Goal: Transaction & Acquisition: Purchase product/service

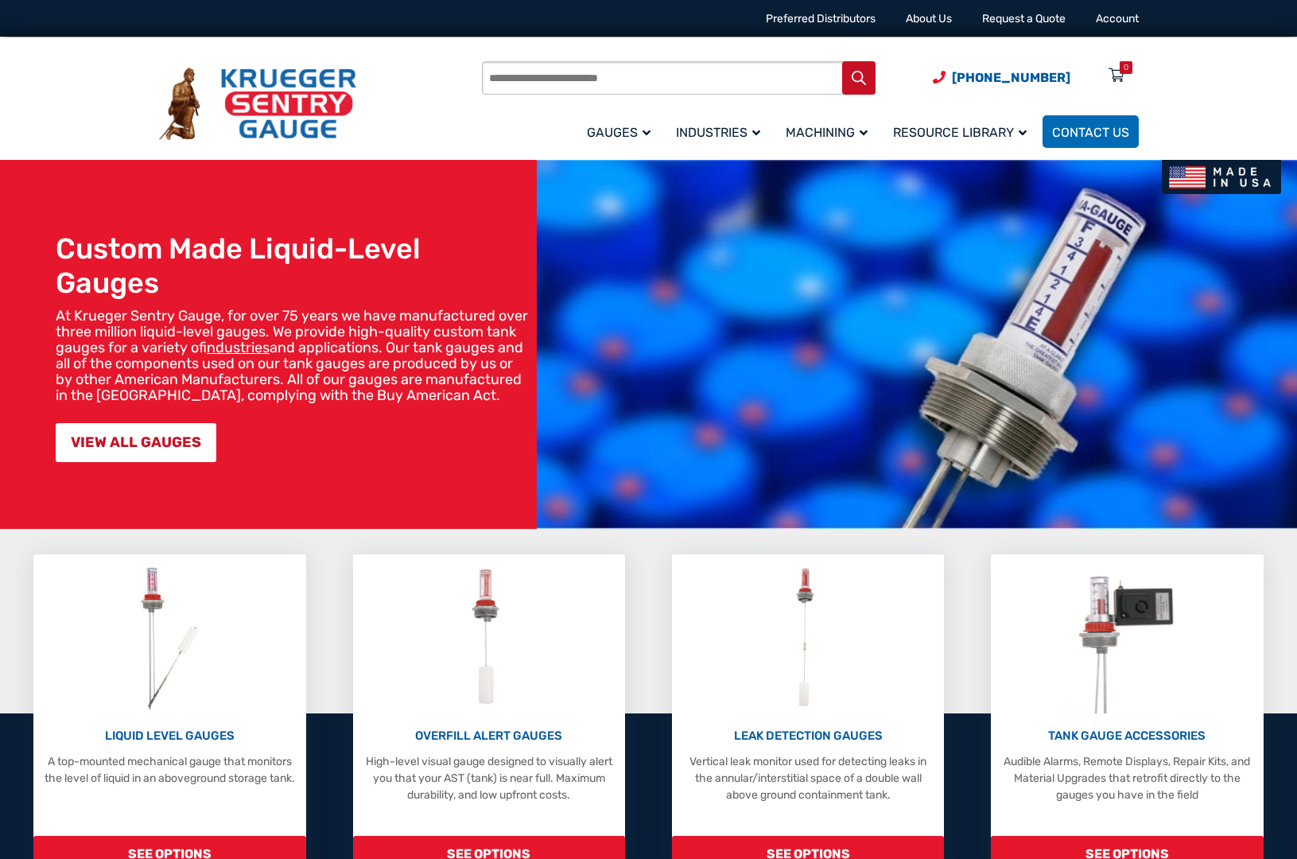
scroll to position [199, 0]
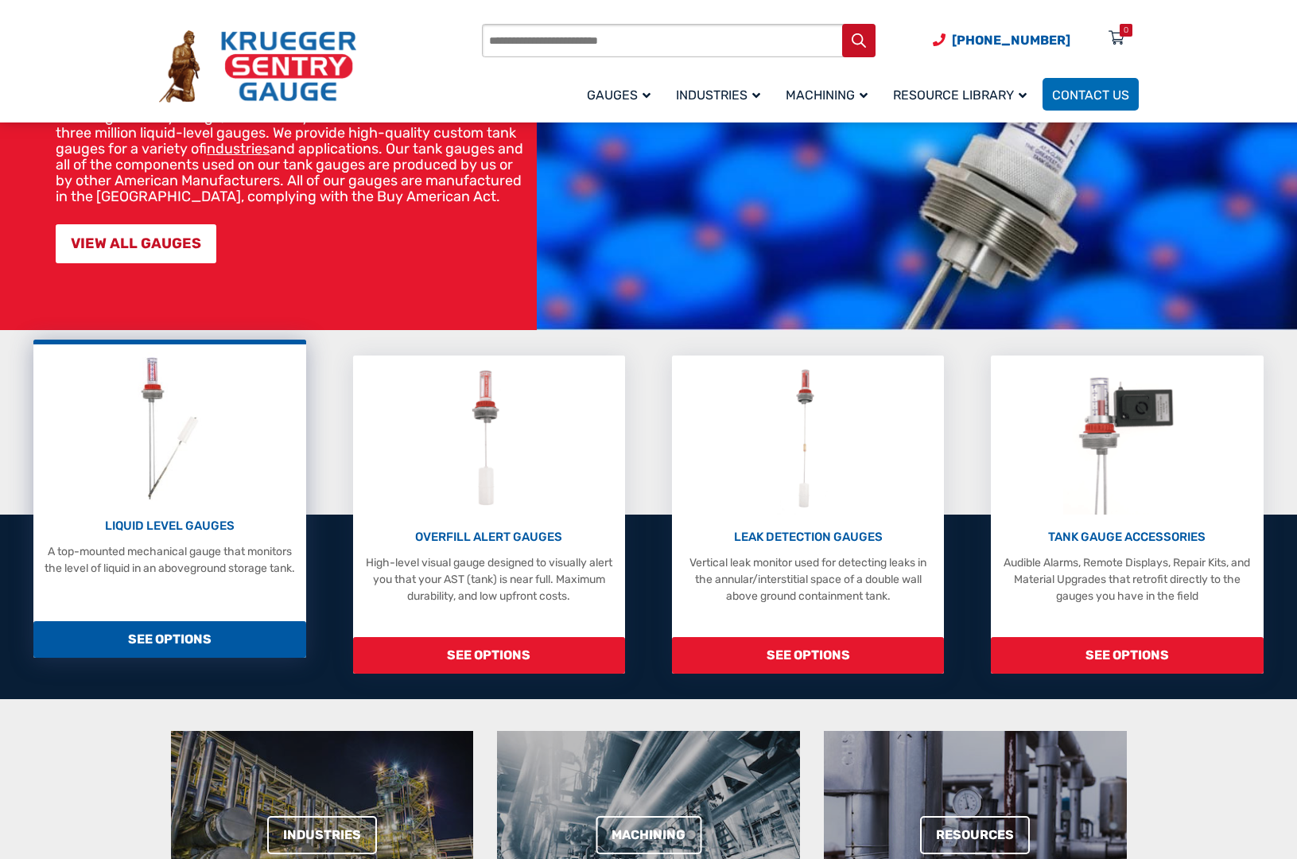
click at [155, 473] on img at bounding box center [170, 427] width 84 height 151
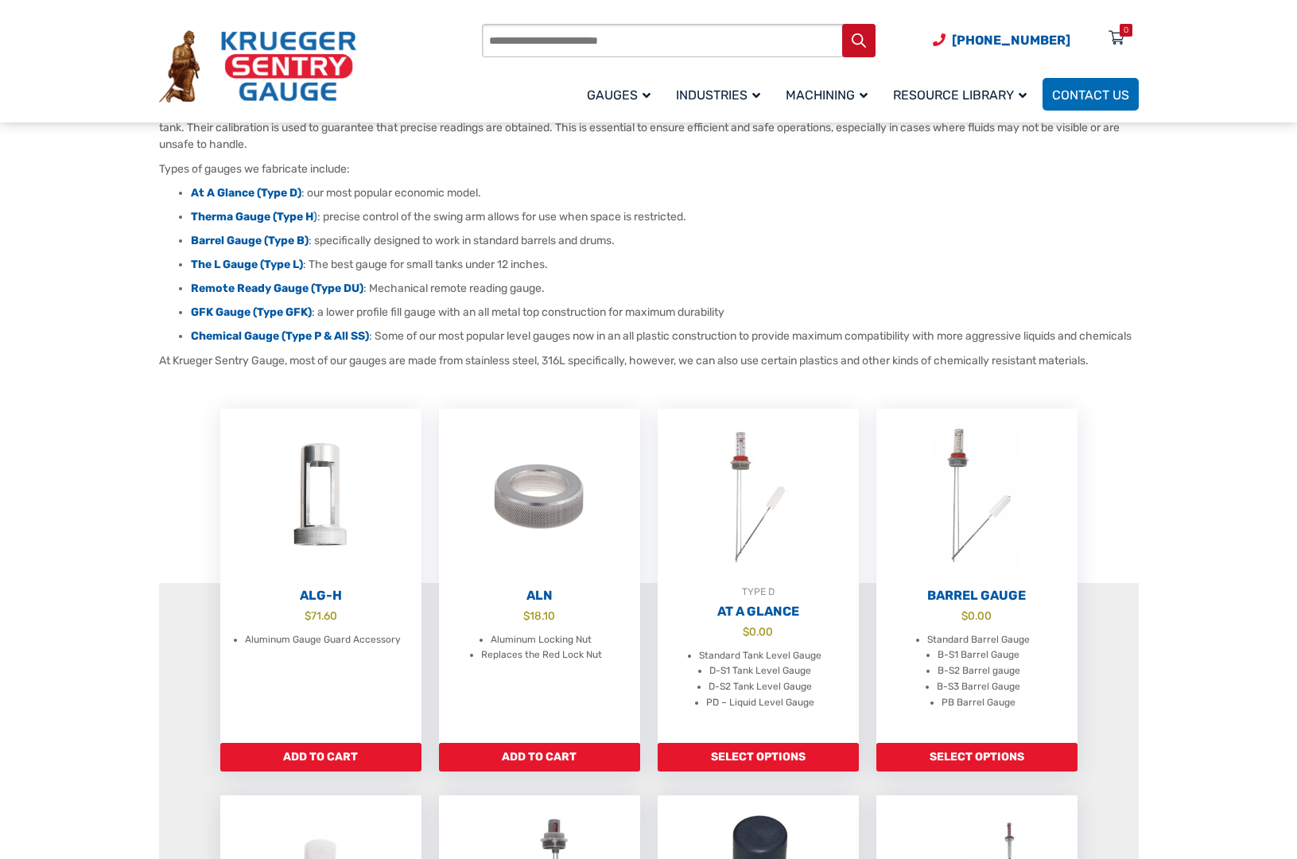
scroll to position [398, 0]
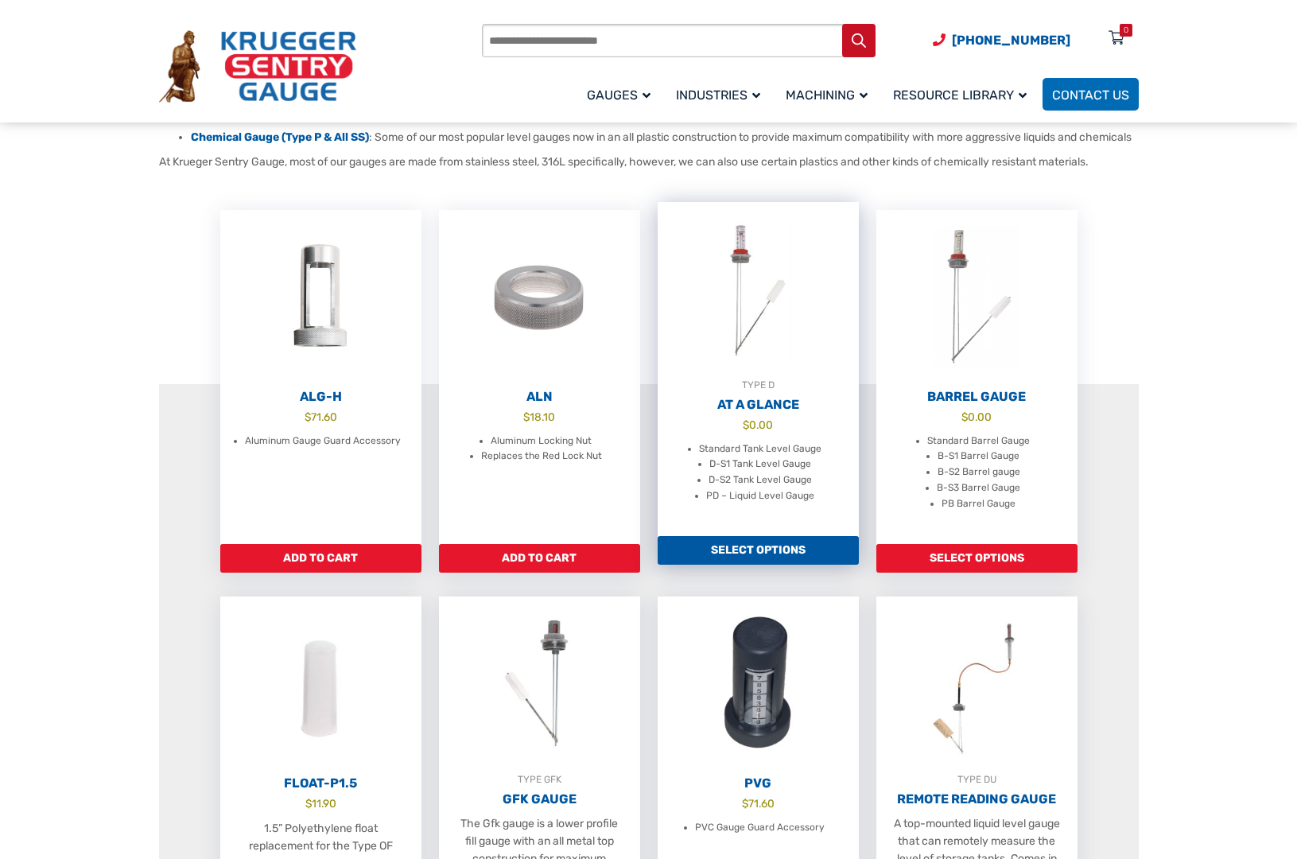
click at [770, 561] on link "Select options" at bounding box center [758, 550] width 201 height 29
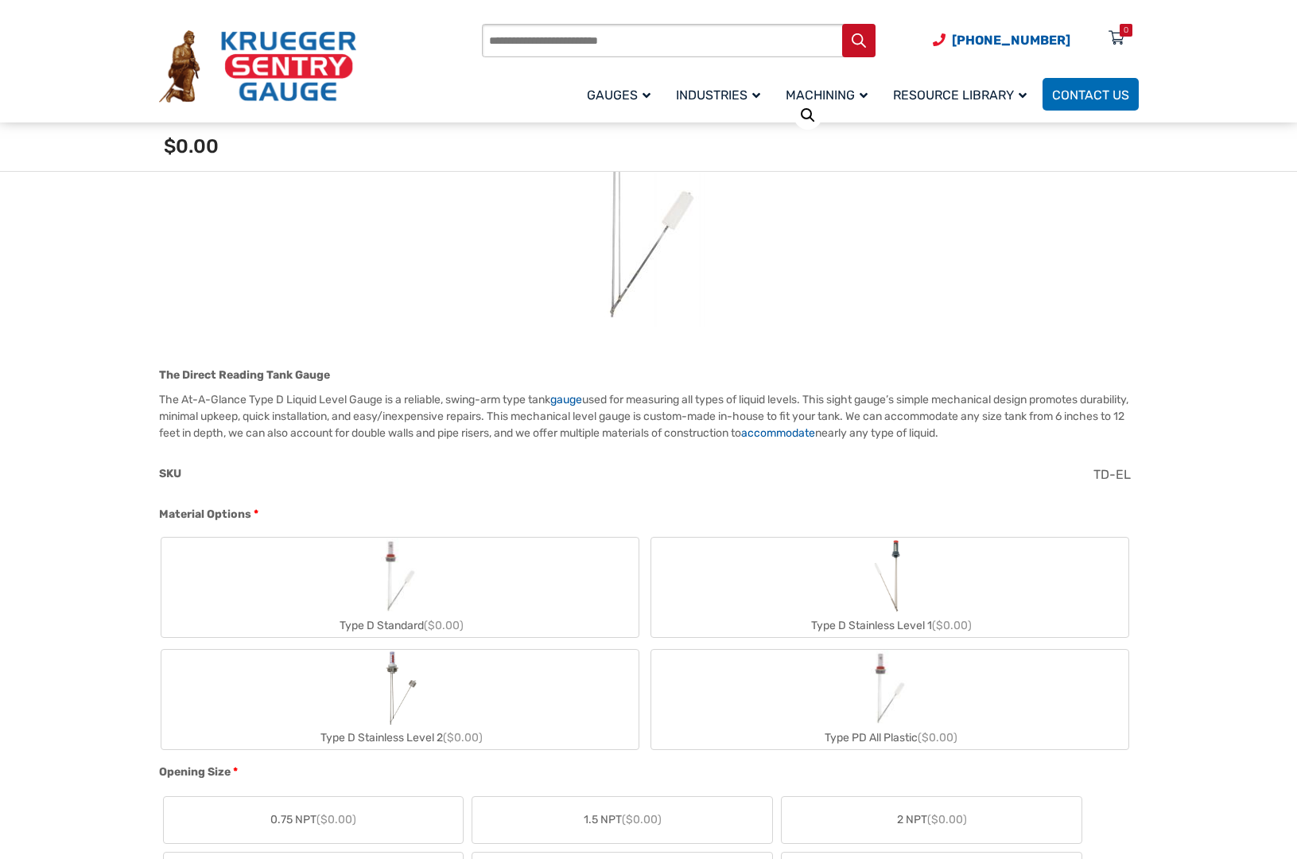
scroll to position [464, 0]
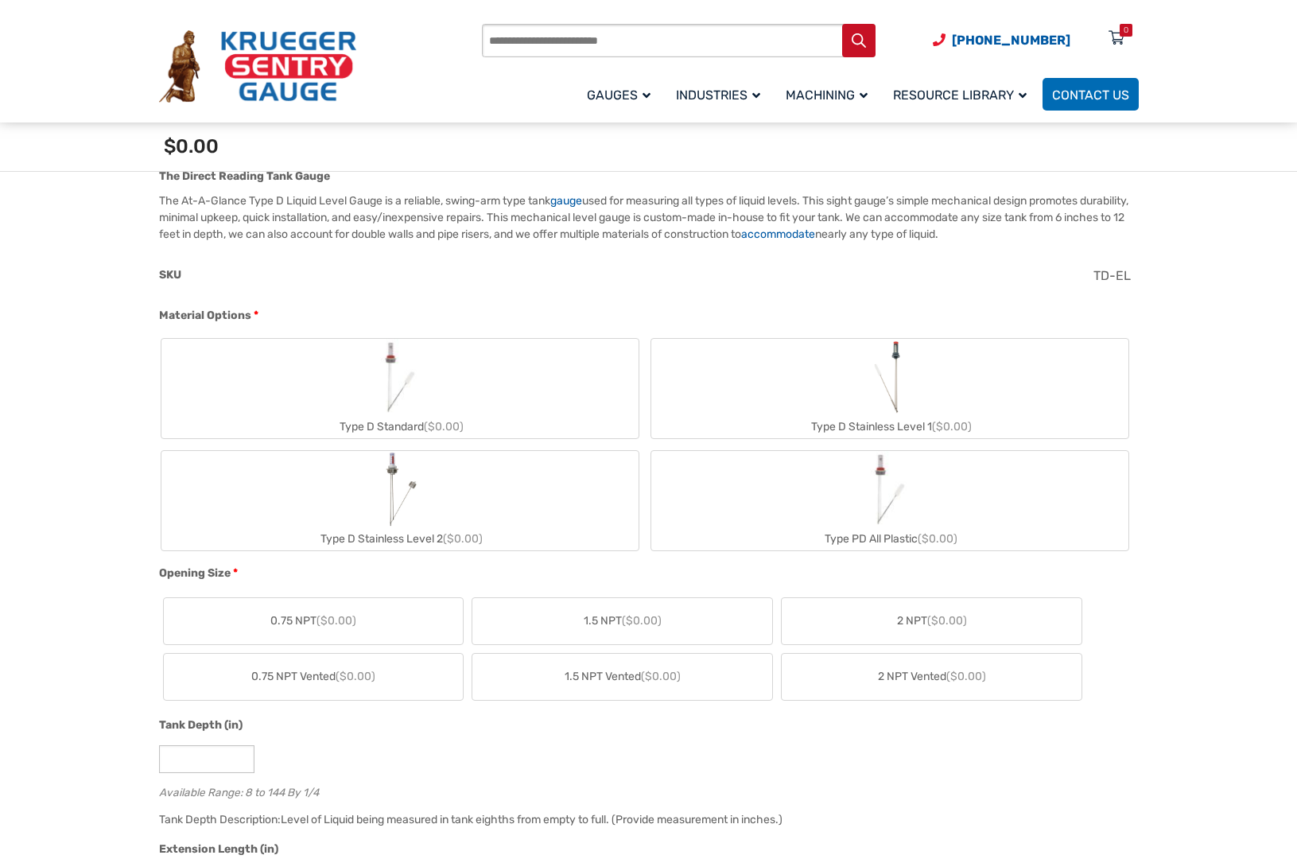
click at [526, 396] on label "Type D Standard ($0.00)" at bounding box center [399, 388] width 477 height 99
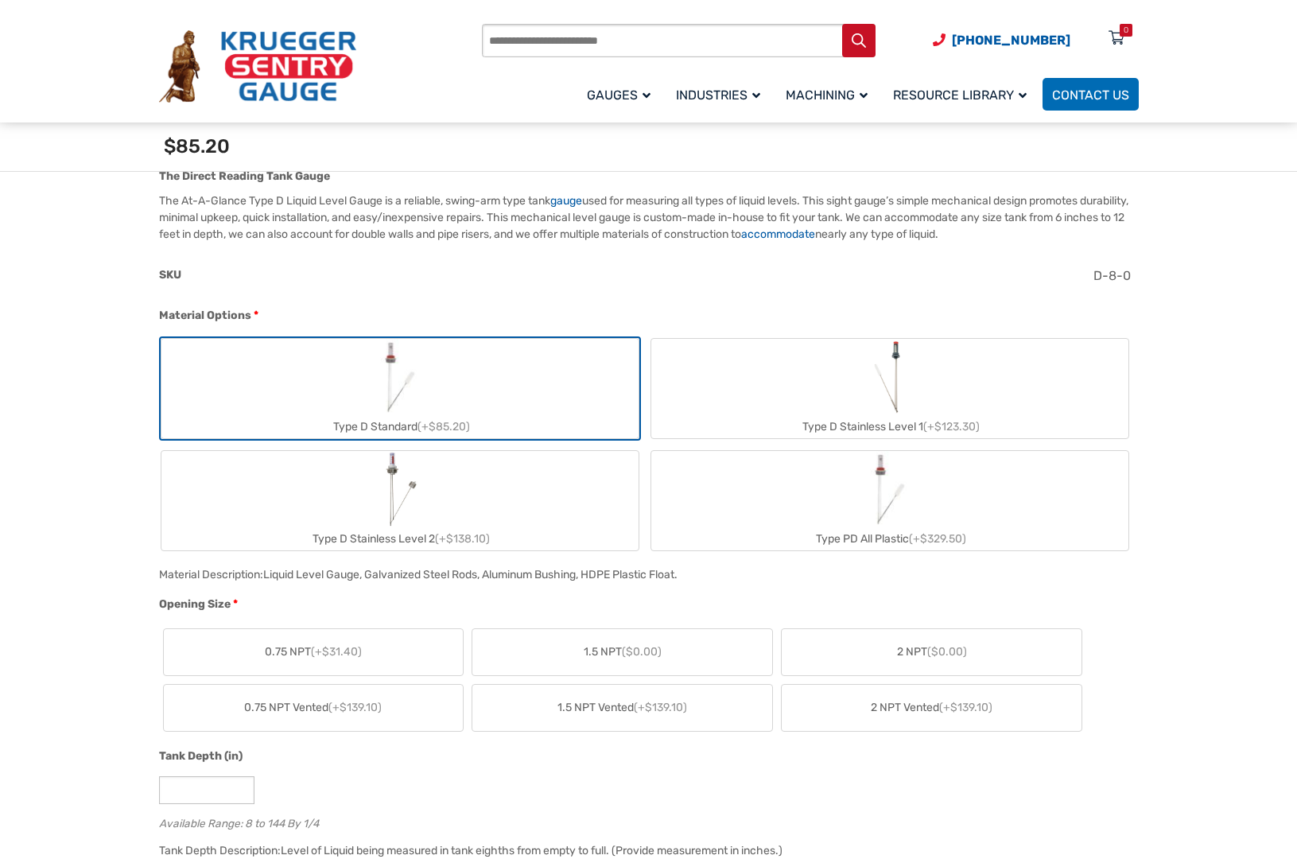
click at [875, 646] on label "2 NPT ($0.00)" at bounding box center [932, 652] width 300 height 46
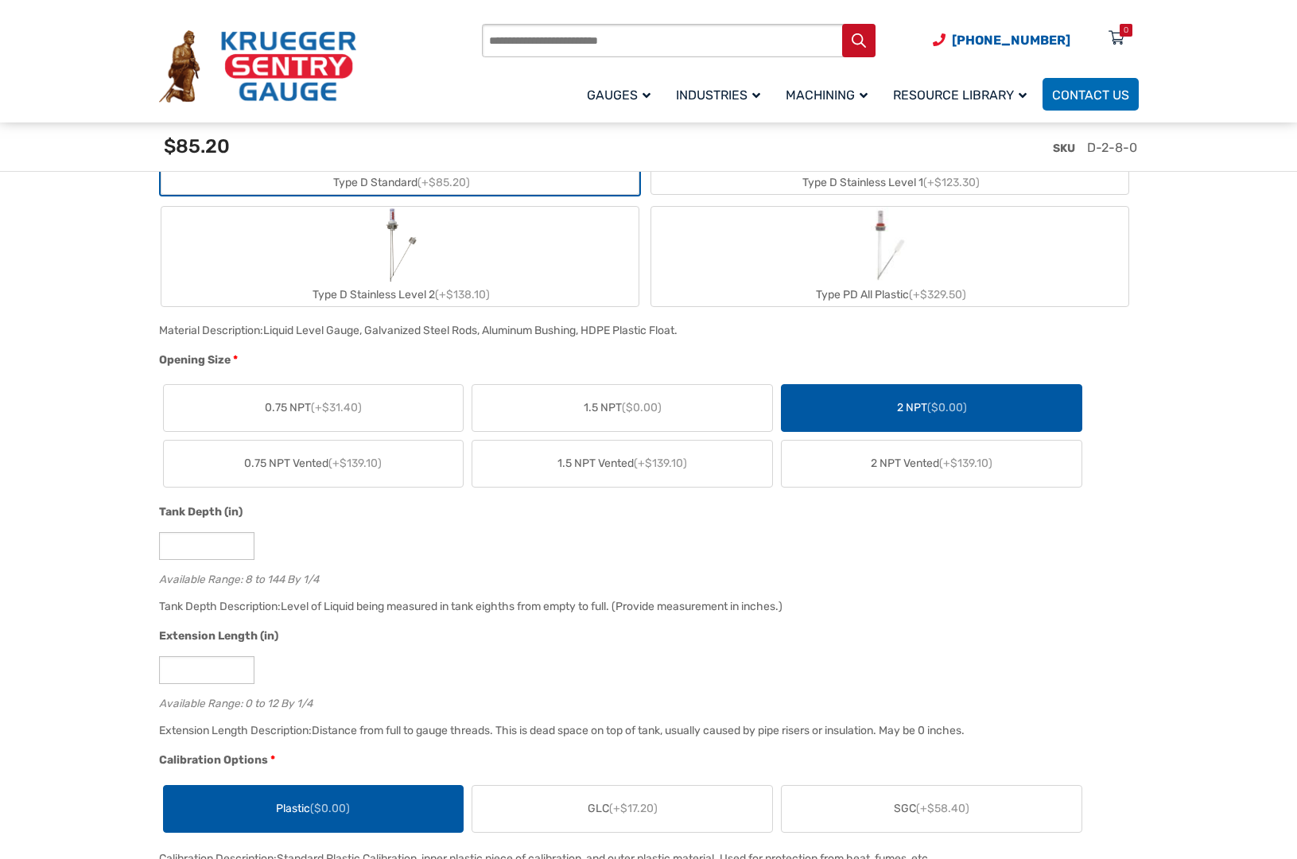
scroll to position [928, 0]
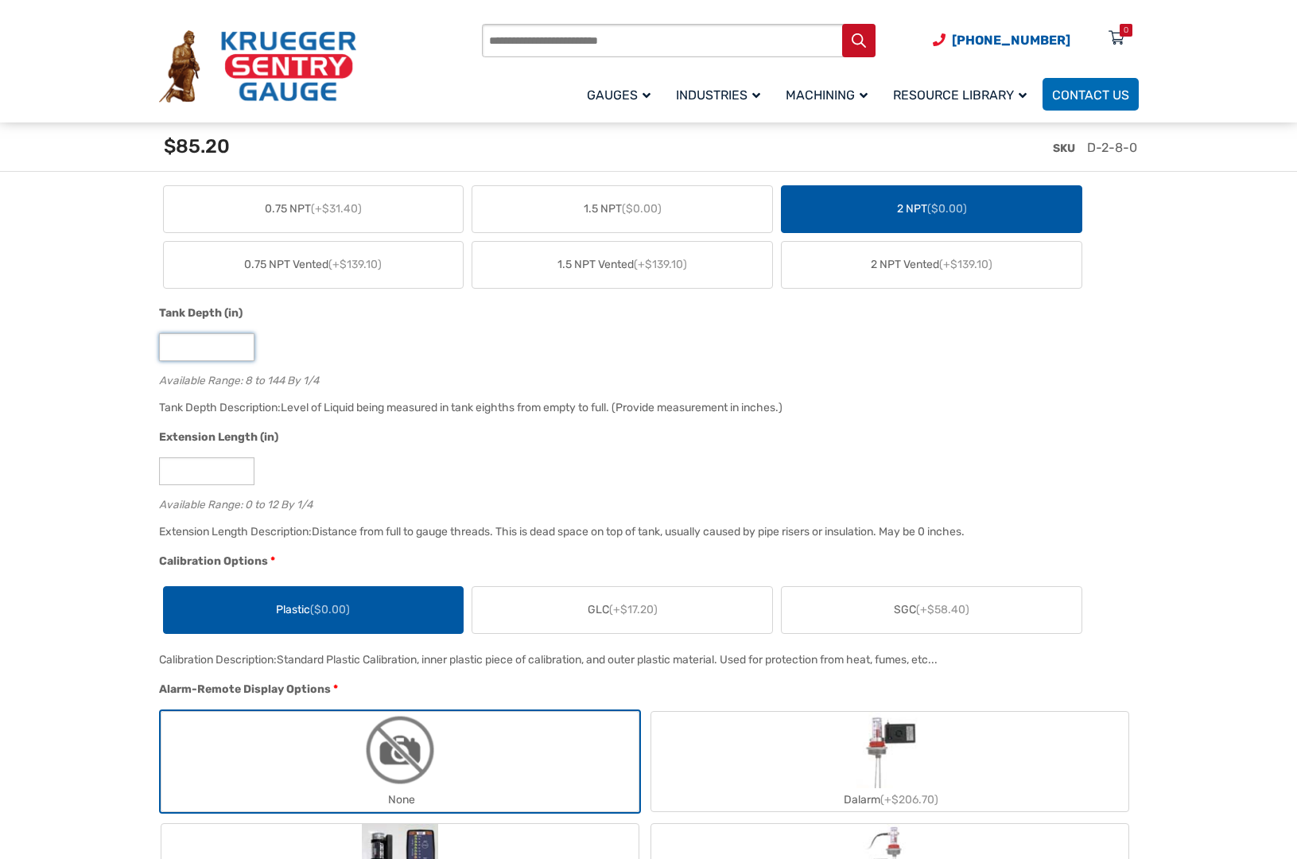
click at [184, 355] on input "*" at bounding box center [206, 347] width 95 height 28
drag, startPoint x: 183, startPoint y: 348, endPoint x: 150, endPoint y: 339, distance: 34.0
type input "**"
click at [387, 367] on div "Tank Depth (in) ** Available Range: 8 to 144 By 1/4" at bounding box center [645, 351] width 980 height 93
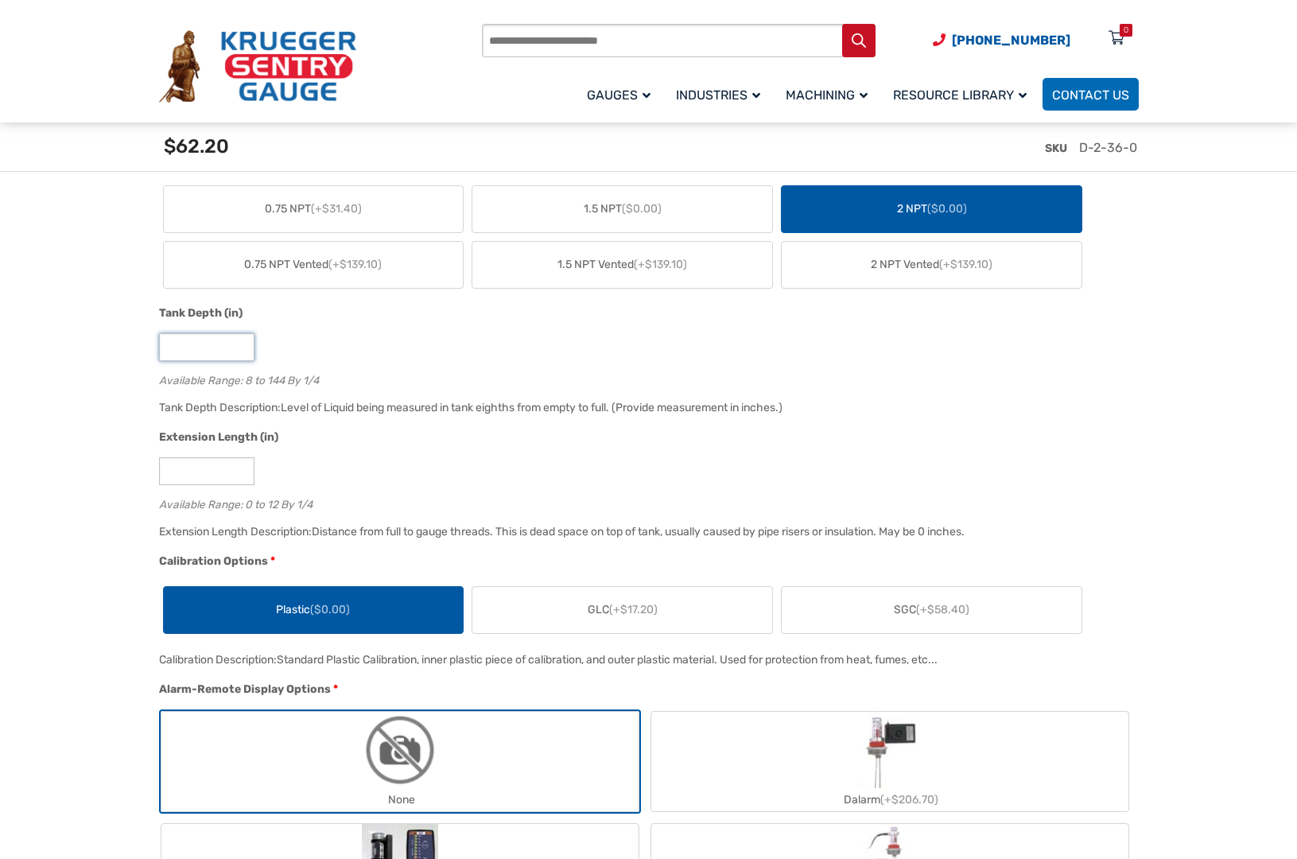
scroll to position [1193, 0]
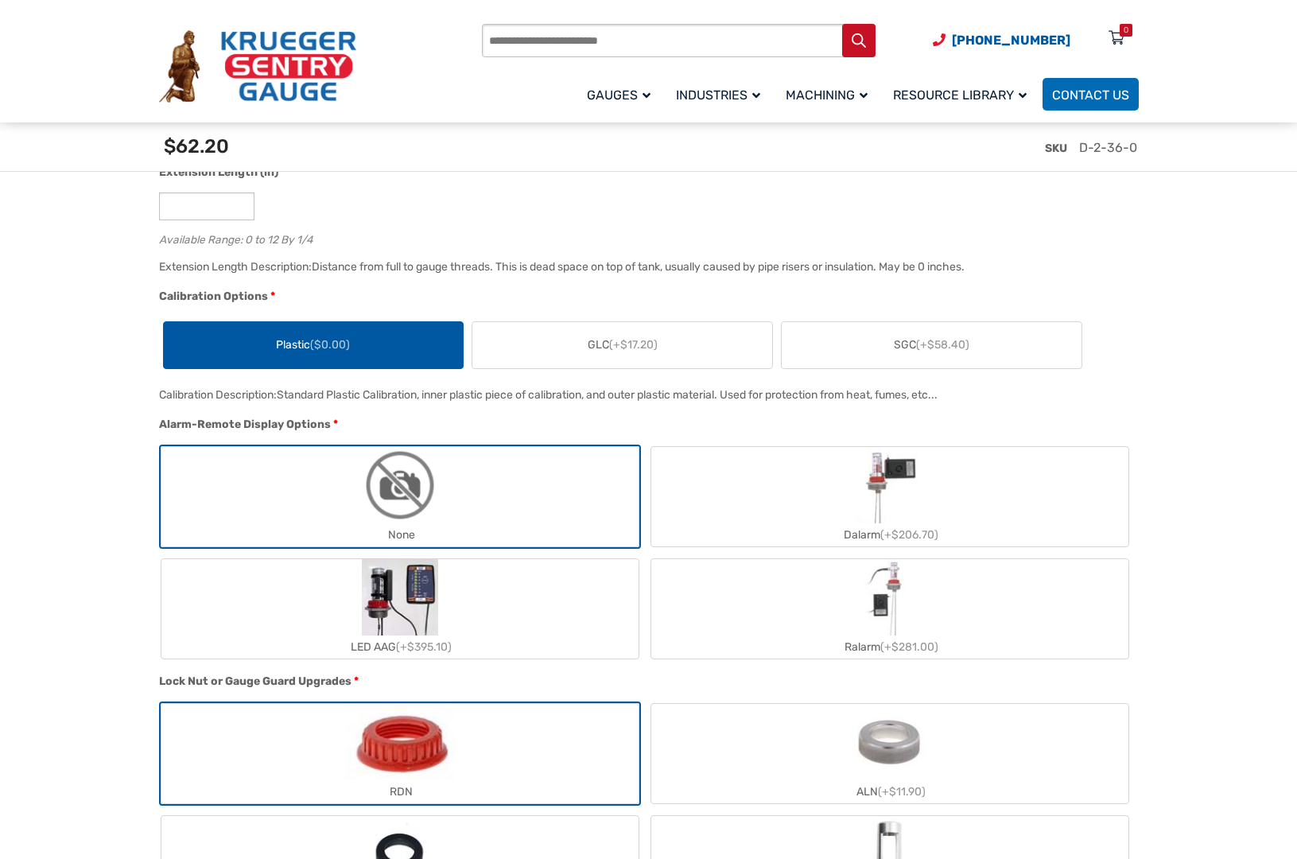
click at [550, 349] on label "GLC (+$17.20)" at bounding box center [622, 345] width 300 height 46
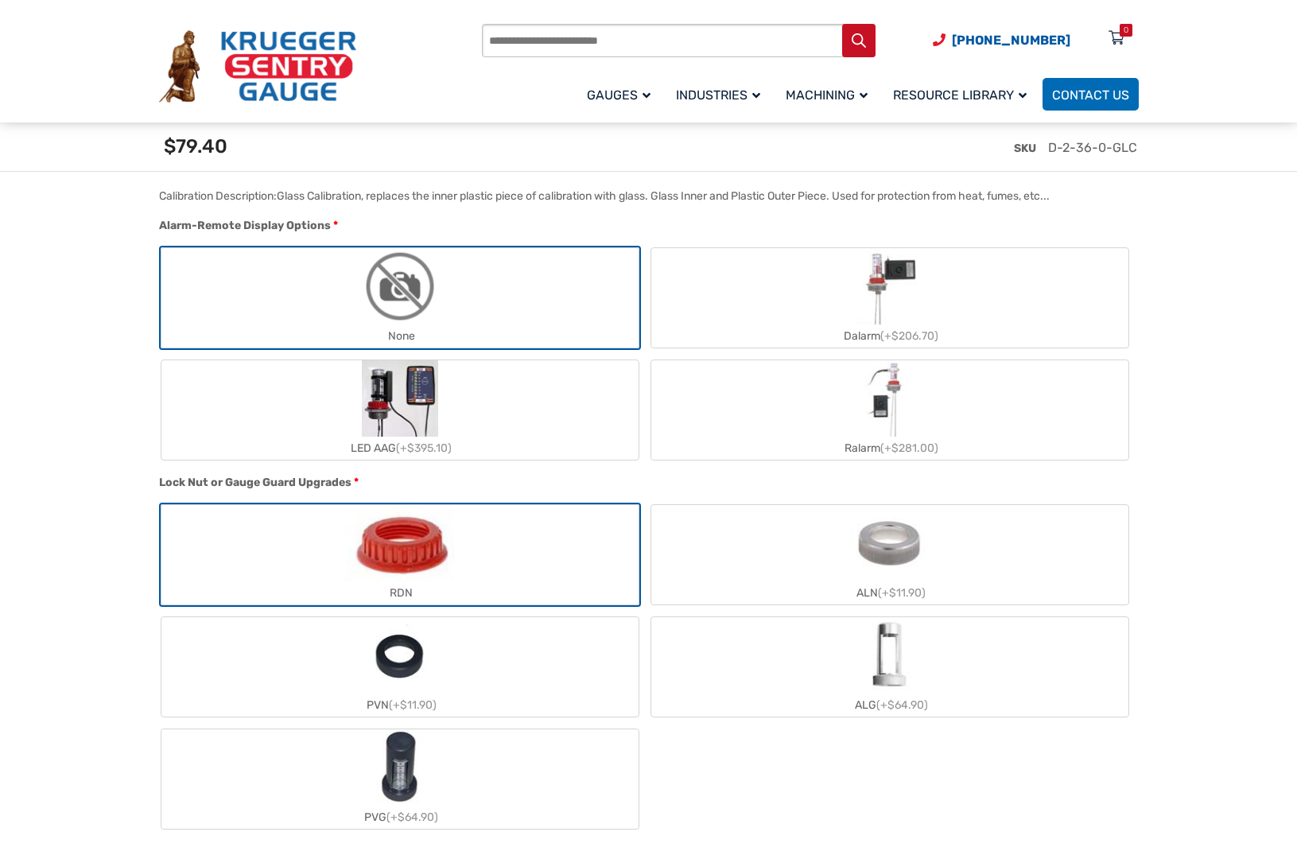
scroll to position [1524, 0]
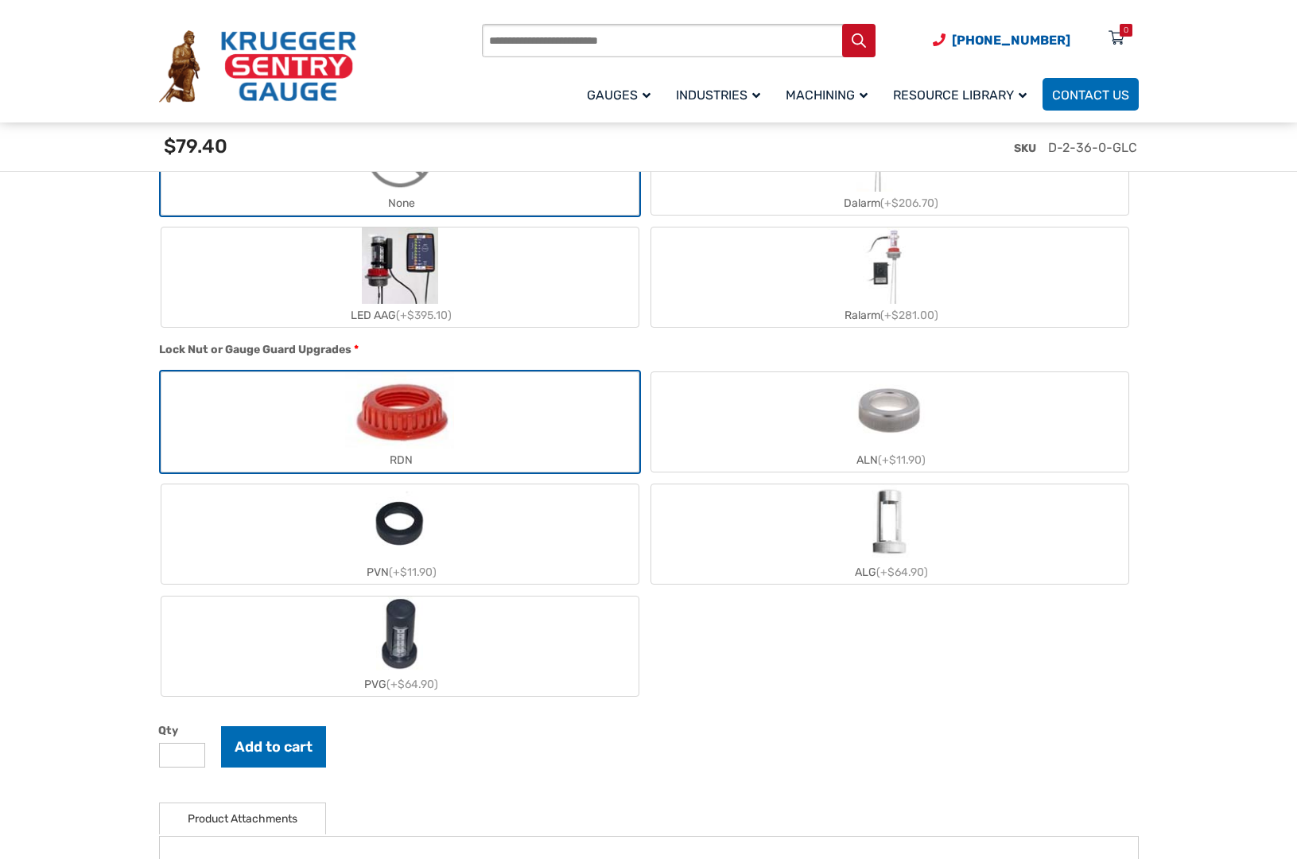
click at [778, 425] on label "ALN (+$11.90)" at bounding box center [889, 421] width 477 height 99
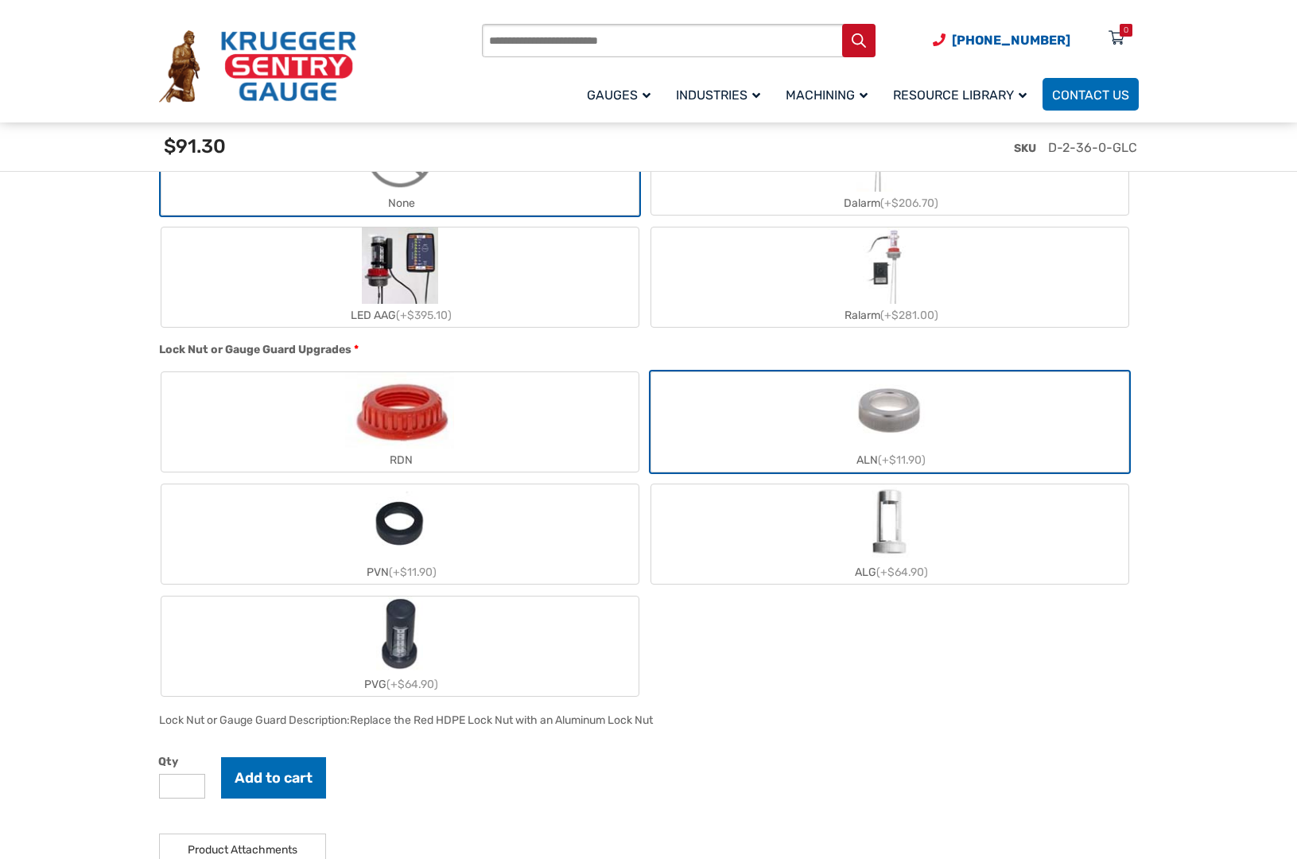
click at [751, 448] on label "ALN (+$11.90)" at bounding box center [889, 421] width 477 height 99
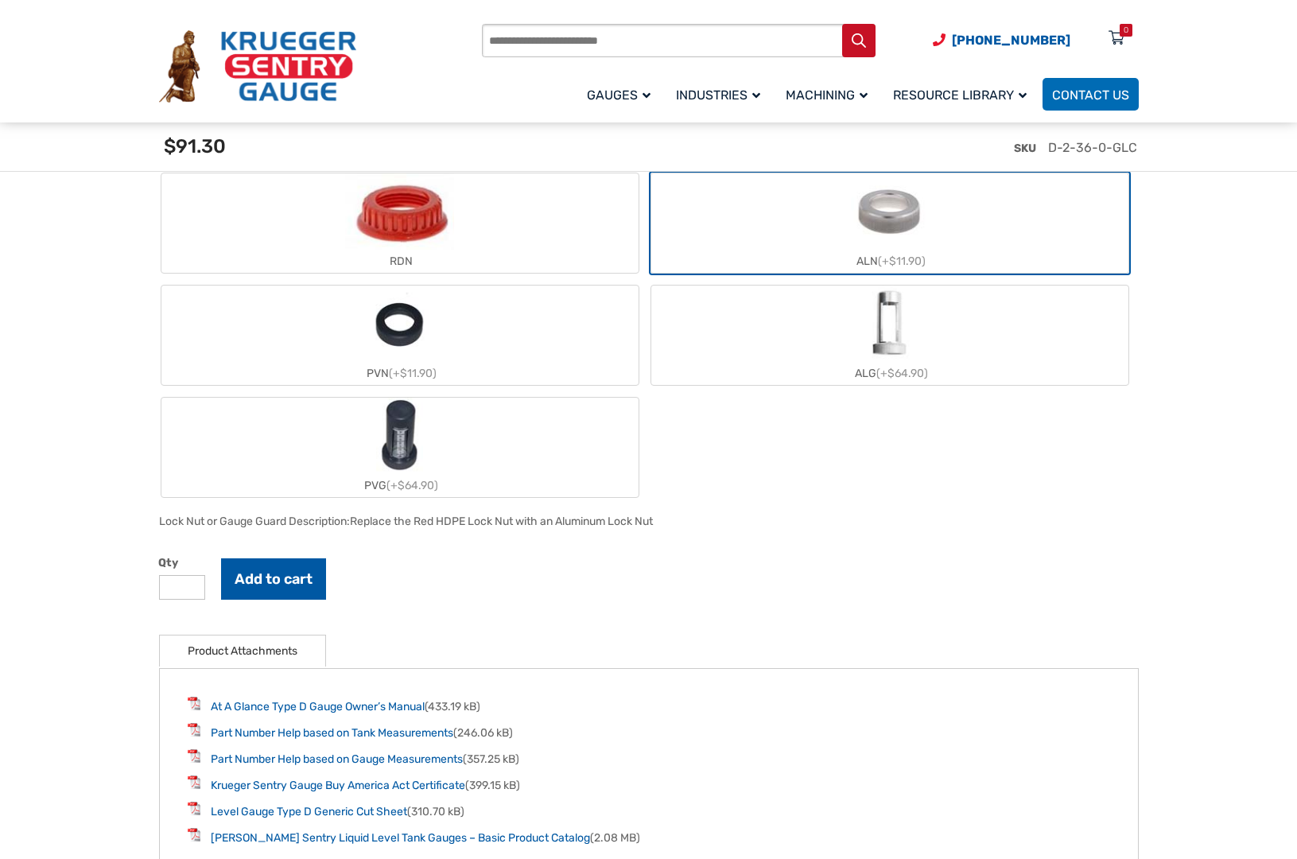
click at [253, 577] on button "Add to cart" at bounding box center [273, 578] width 105 height 41
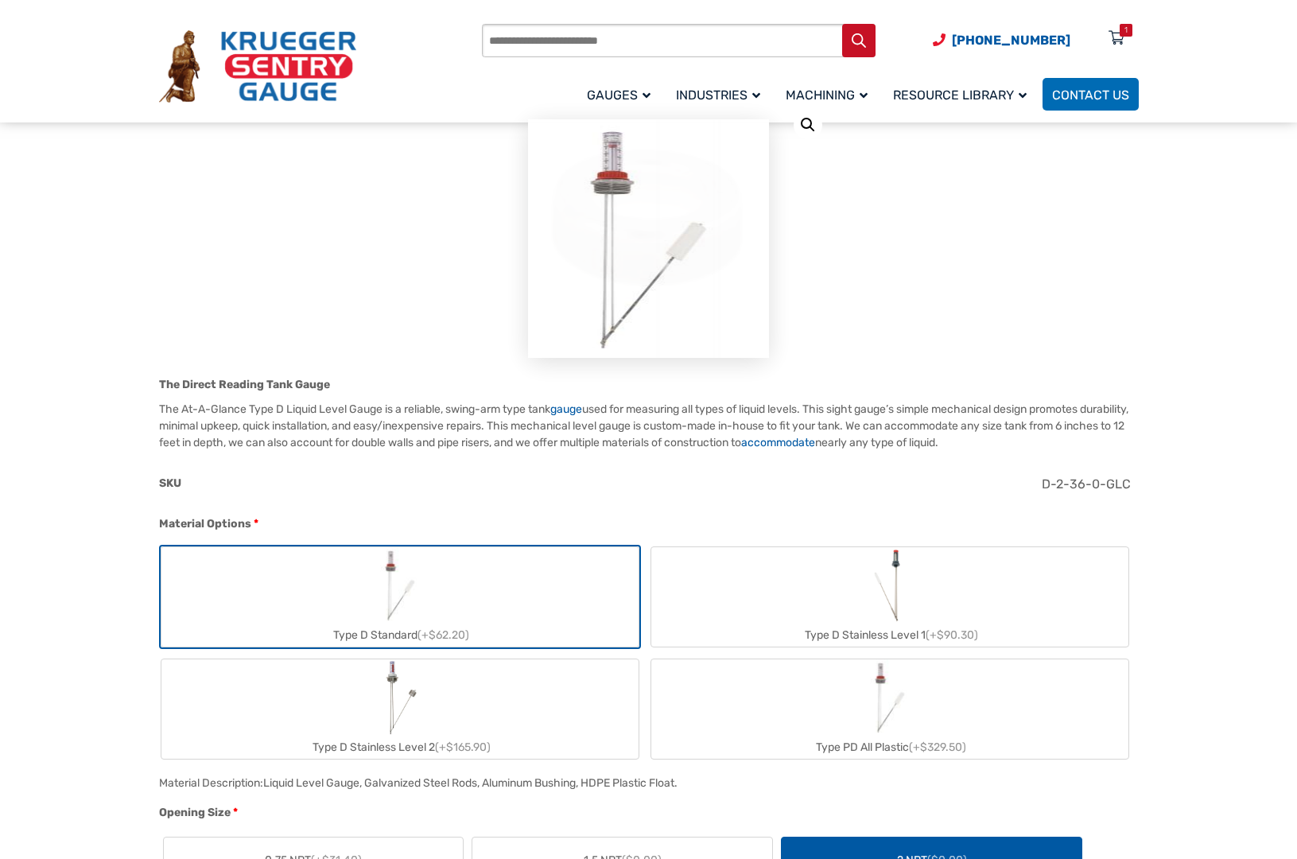
scroll to position [0, 0]
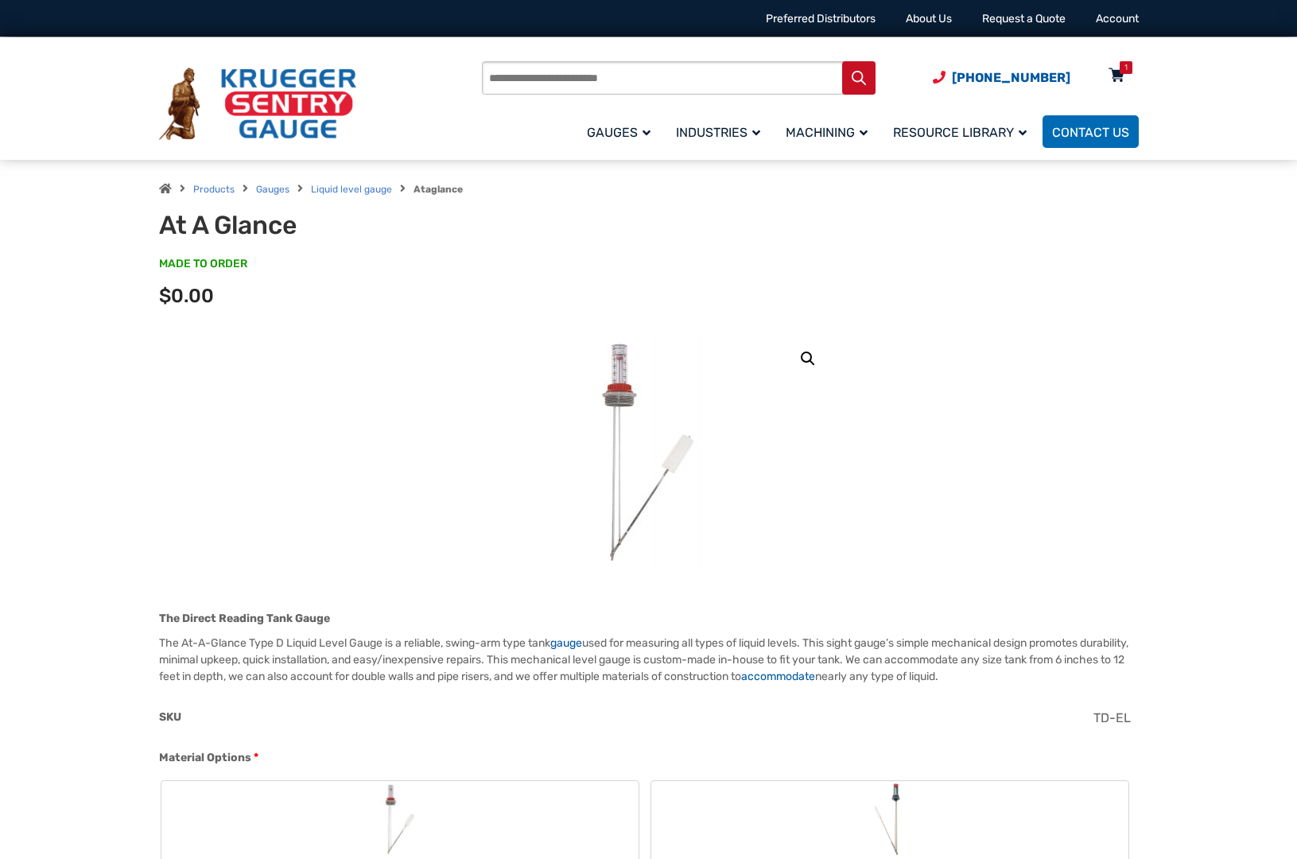
click at [1127, 68] on div "1" at bounding box center [1125, 67] width 3 height 13
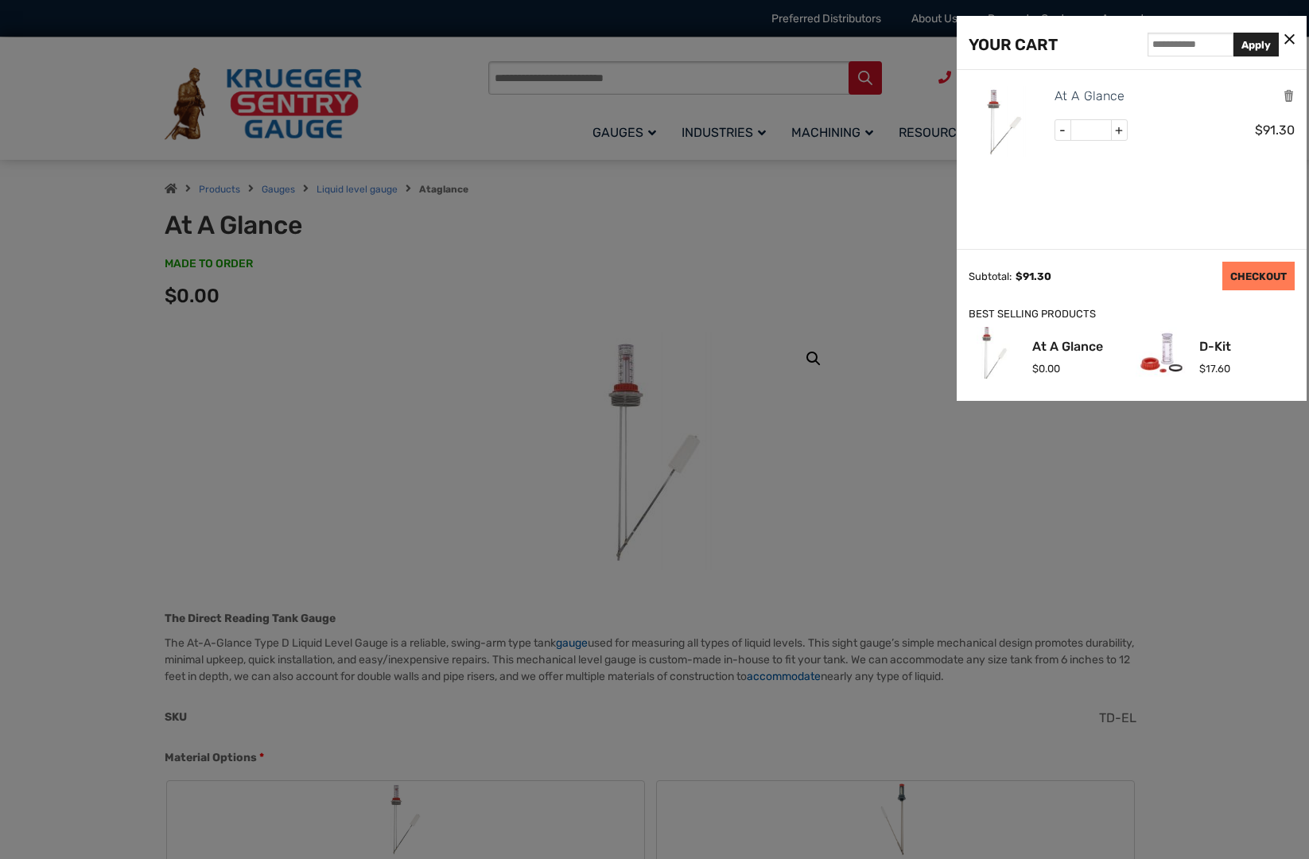
click at [1244, 280] on link "CHECKOUT" at bounding box center [1258, 276] width 72 height 29
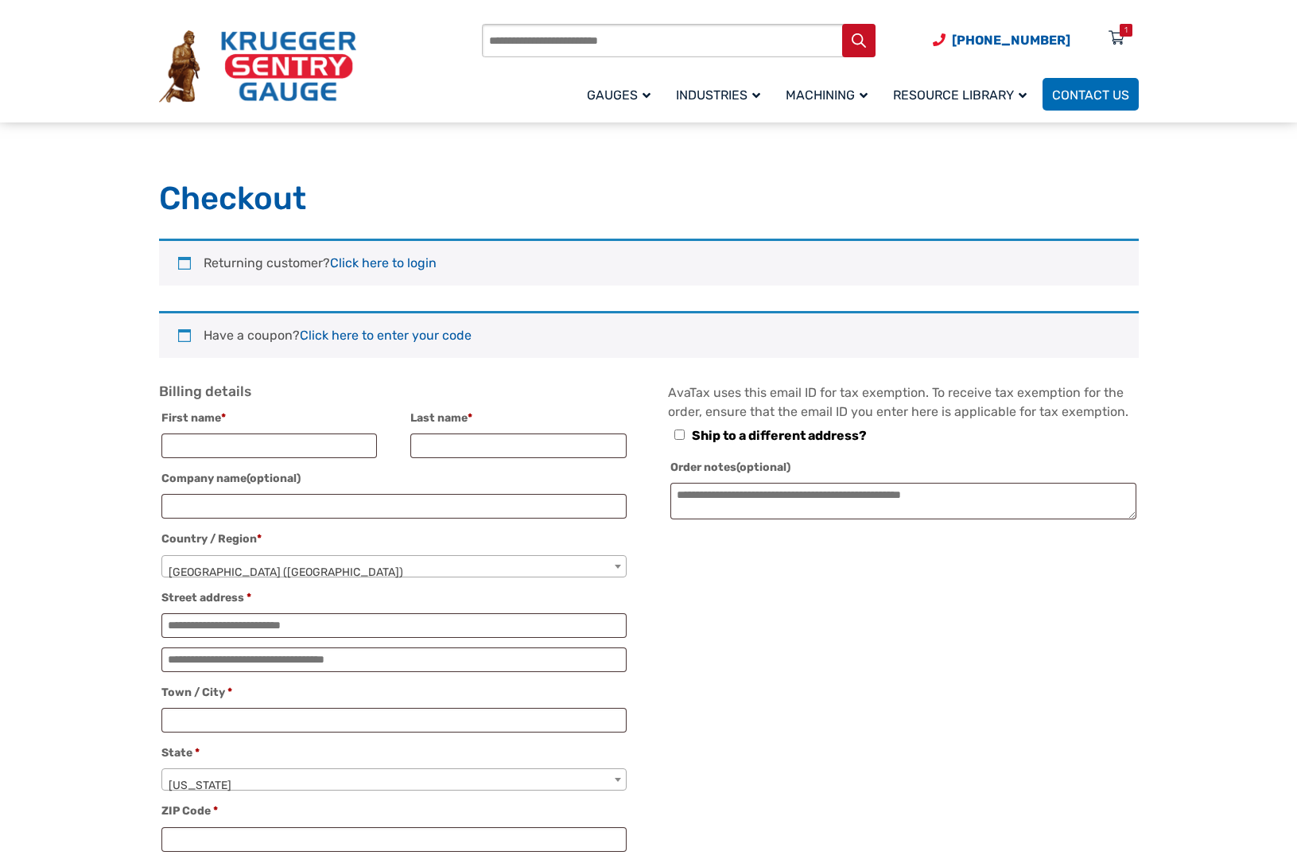
select select "**"
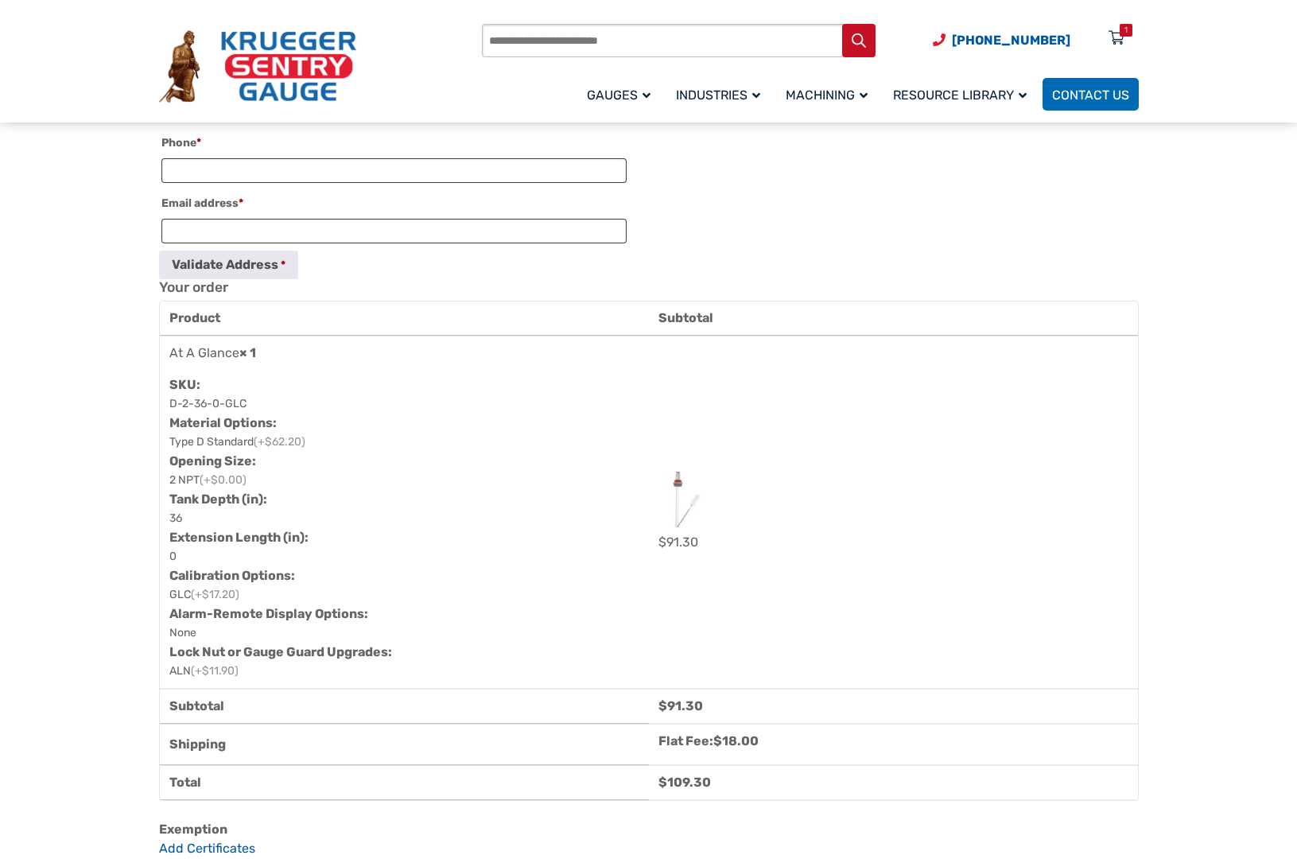
scroll to position [928, 0]
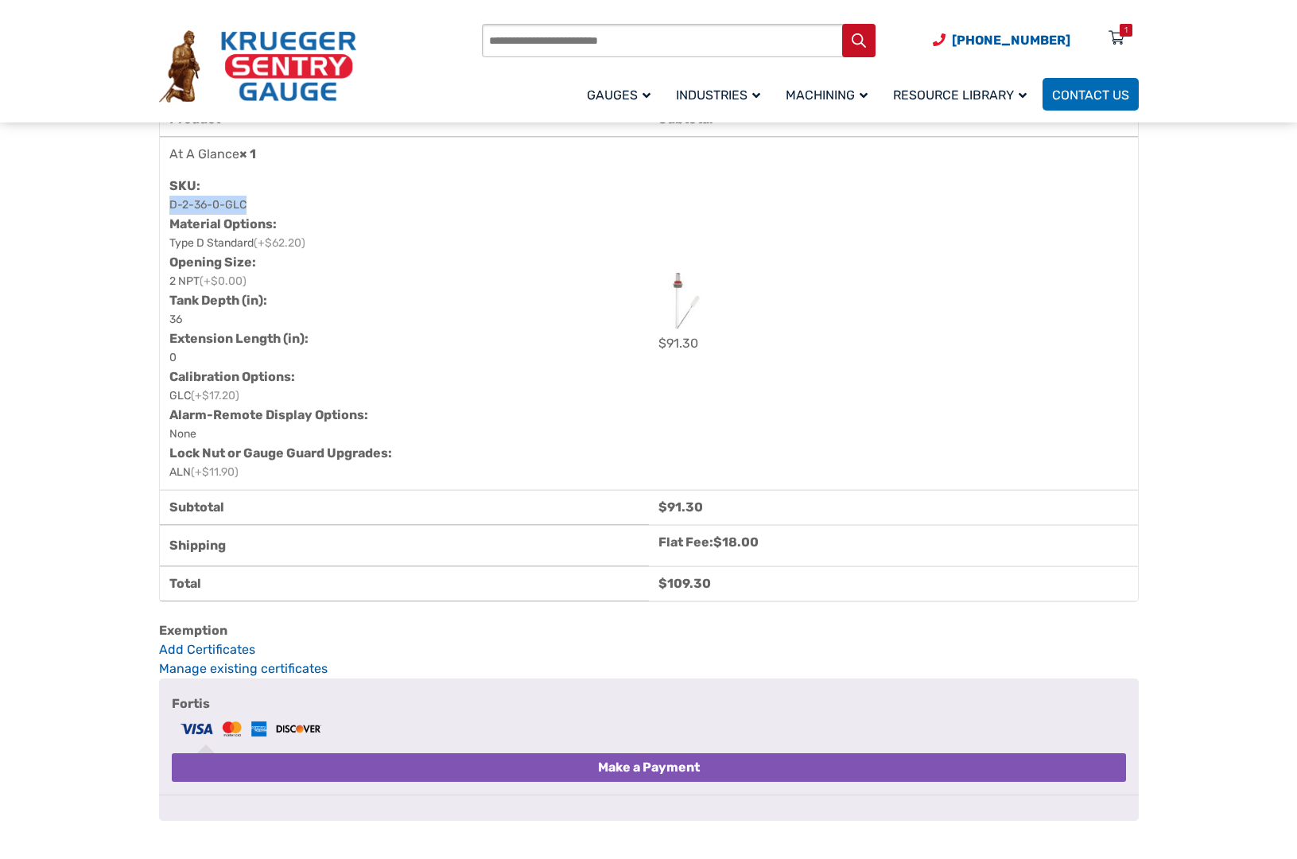
drag, startPoint x: 247, startPoint y: 215, endPoint x: 186, endPoint y: 219, distance: 61.4
click at [170, 219] on dl "SKU: D-2-36-0-GLC Material Options: Type D Standard (+$62.20) Opening Size: 2 N…" at bounding box center [404, 329] width 470 height 305
copy p "D-2-36-0-GLC"
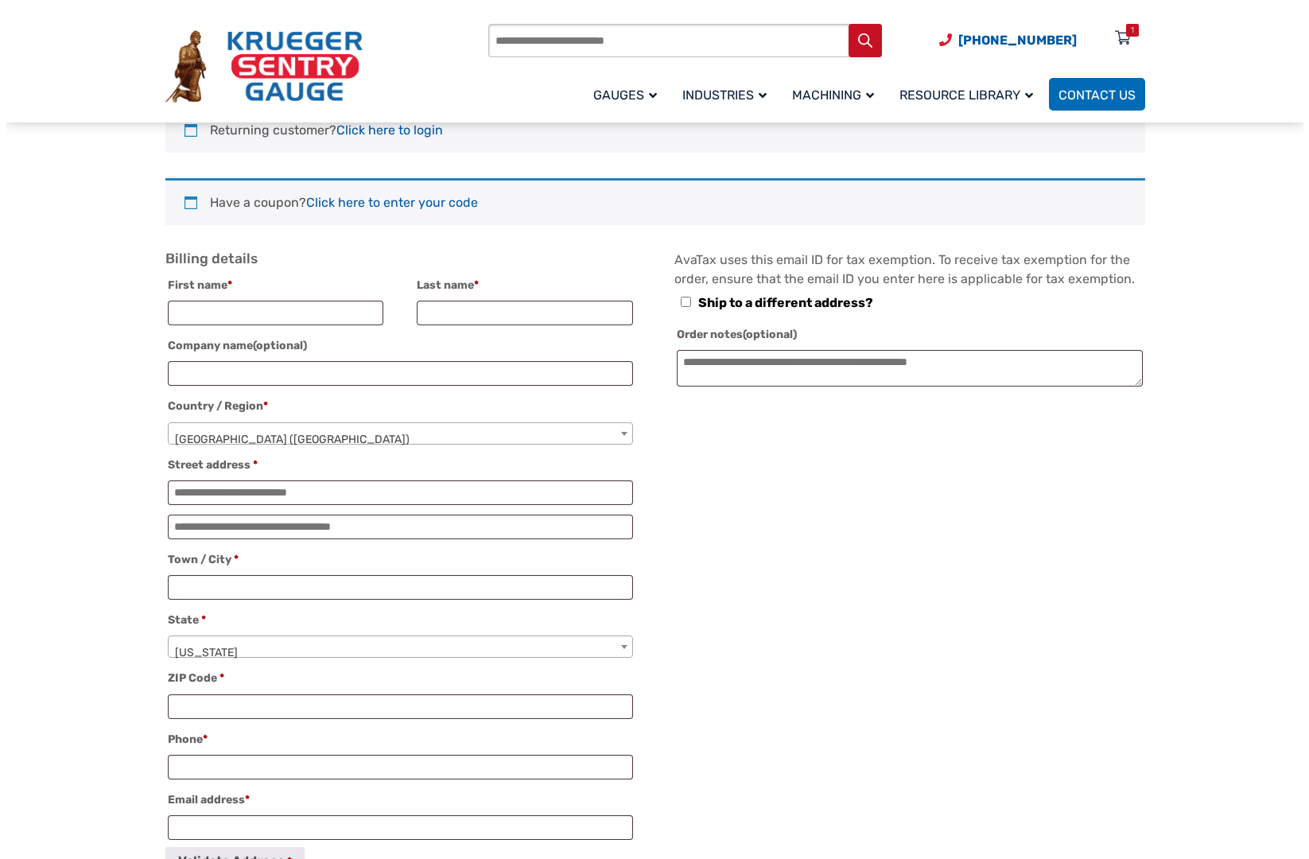
scroll to position [0, 0]
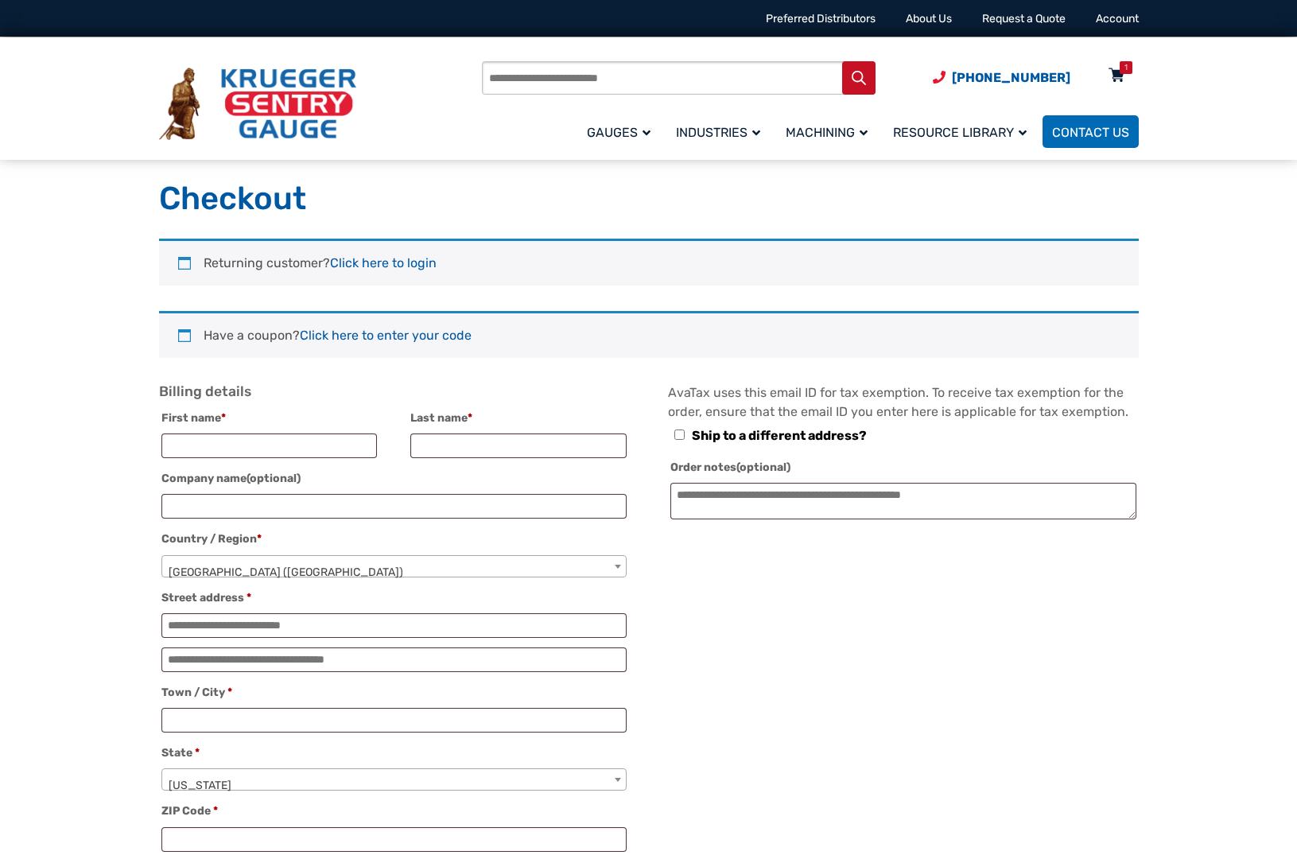
click at [1120, 76] on icon at bounding box center [1116, 76] width 16 height 25
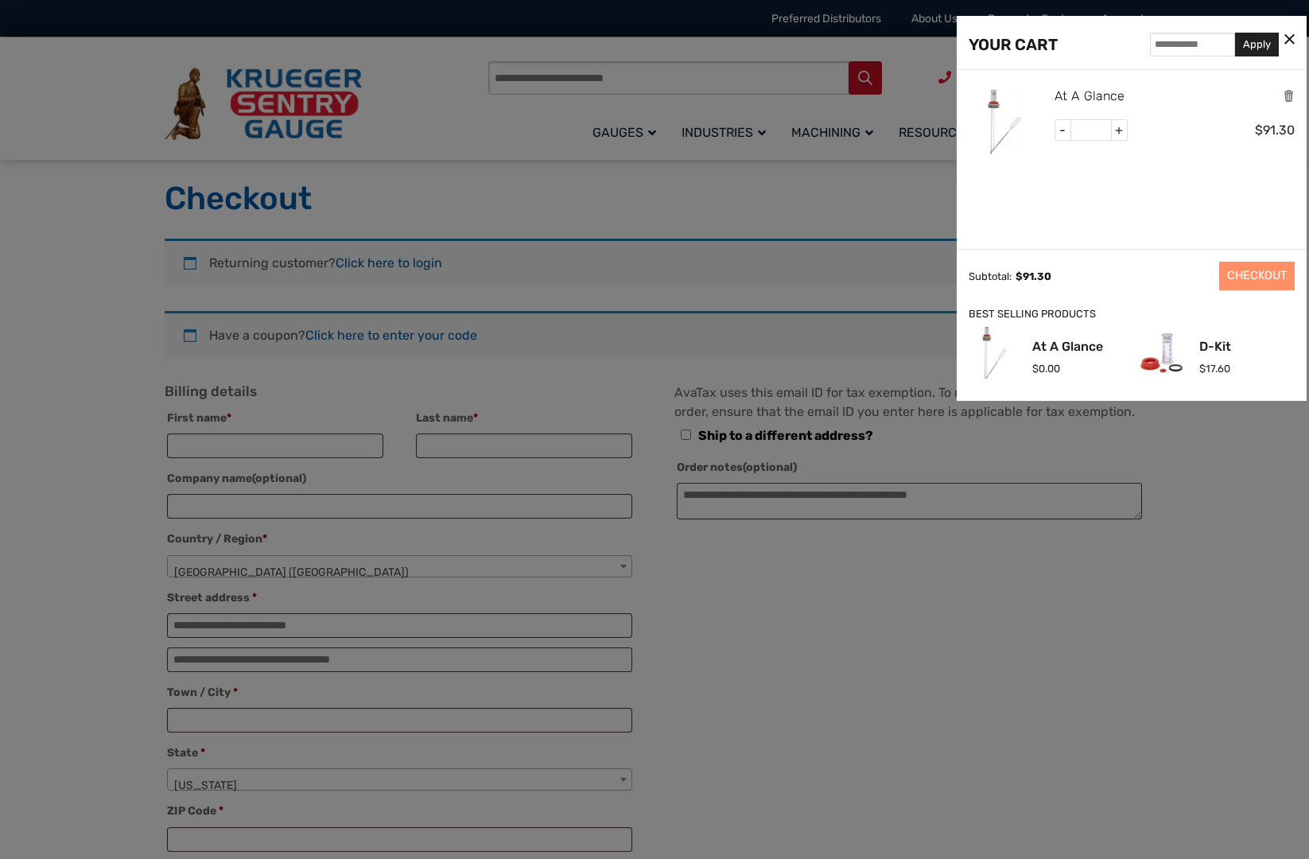
click at [1093, 96] on link "At A Glance" at bounding box center [1089, 96] width 70 height 21
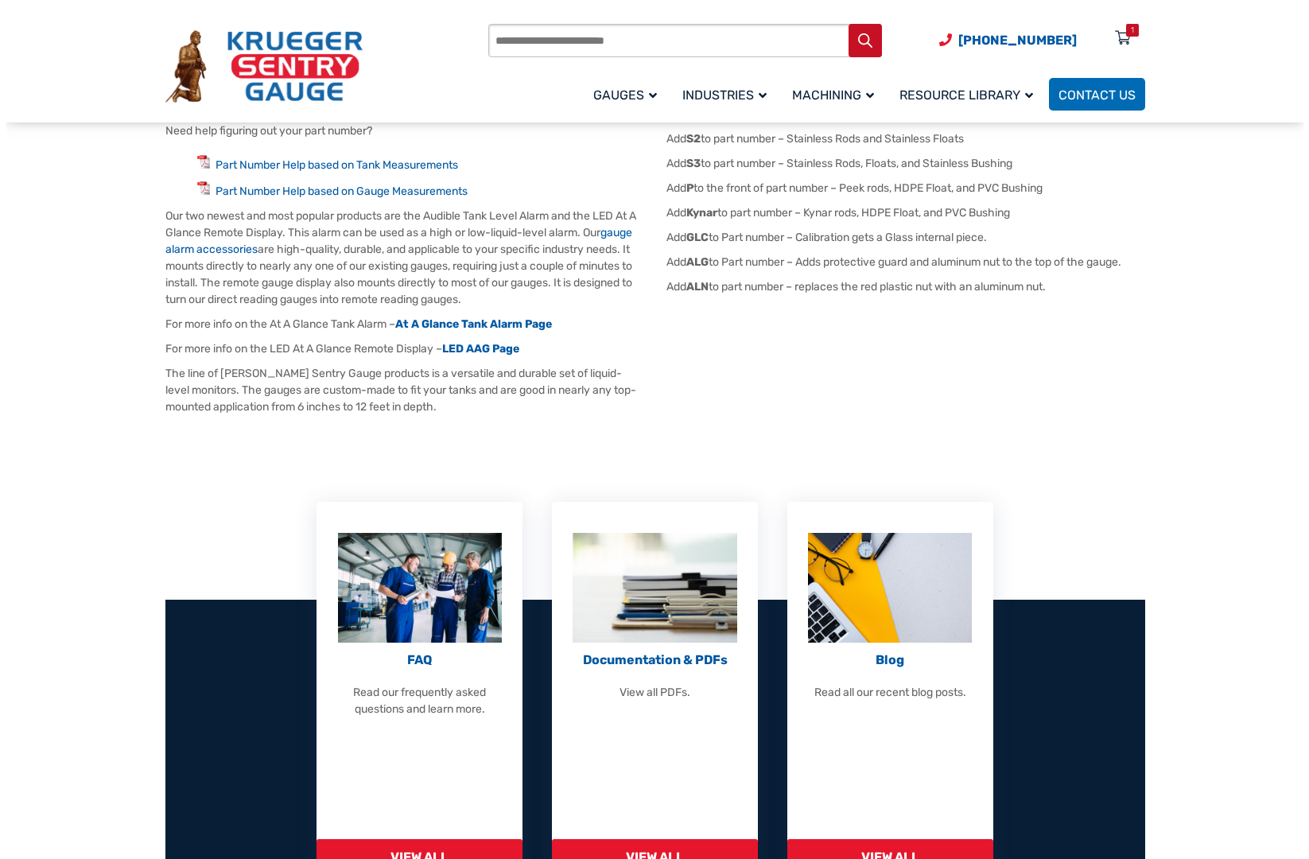
scroll to position [66, 0]
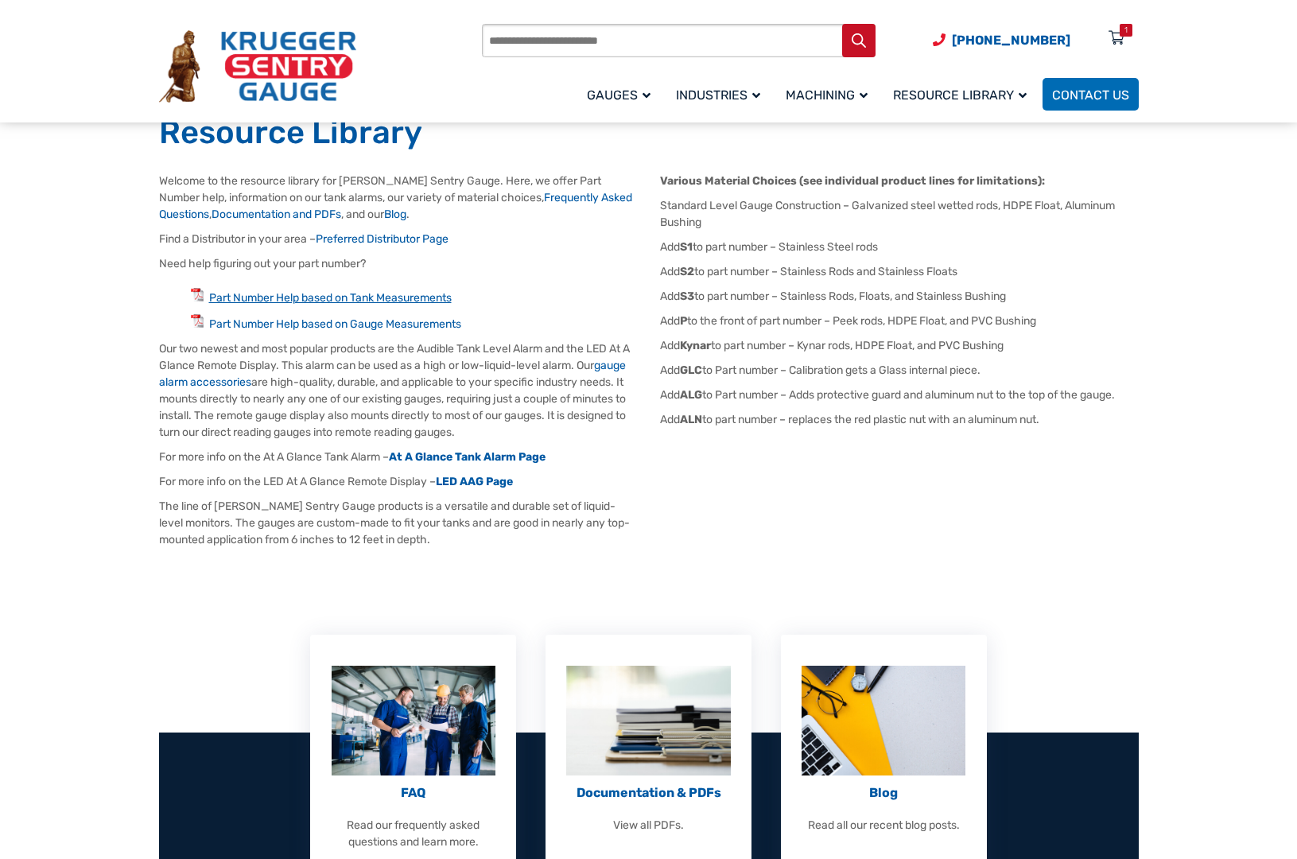
click at [386, 295] on link "Part Number Help based on Tank Measurements" at bounding box center [330, 298] width 243 height 14
click at [1119, 33] on div "1" at bounding box center [1125, 30] width 13 height 13
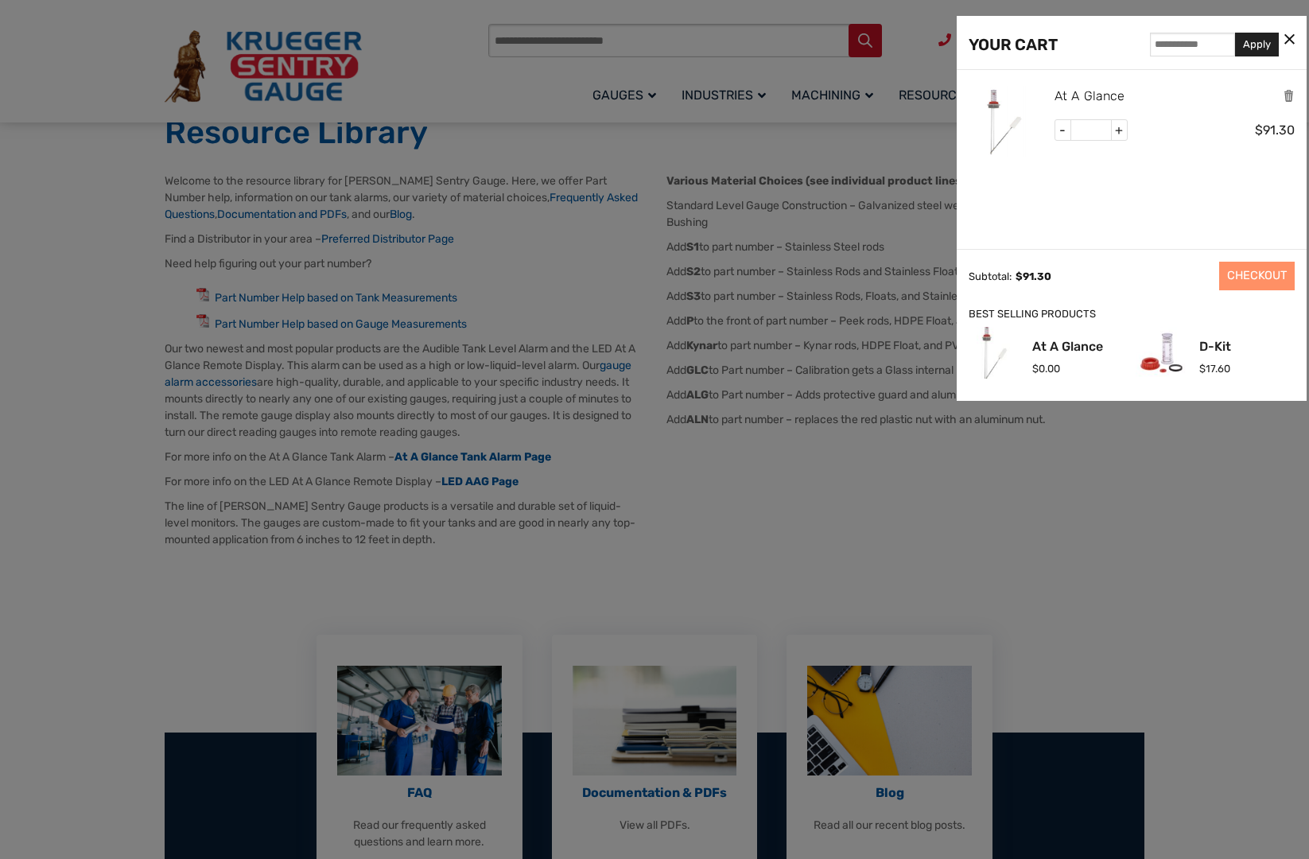
click at [1086, 93] on link "At A Glance" at bounding box center [1089, 96] width 70 height 21
click at [1004, 125] on img at bounding box center [1004, 122] width 72 height 72
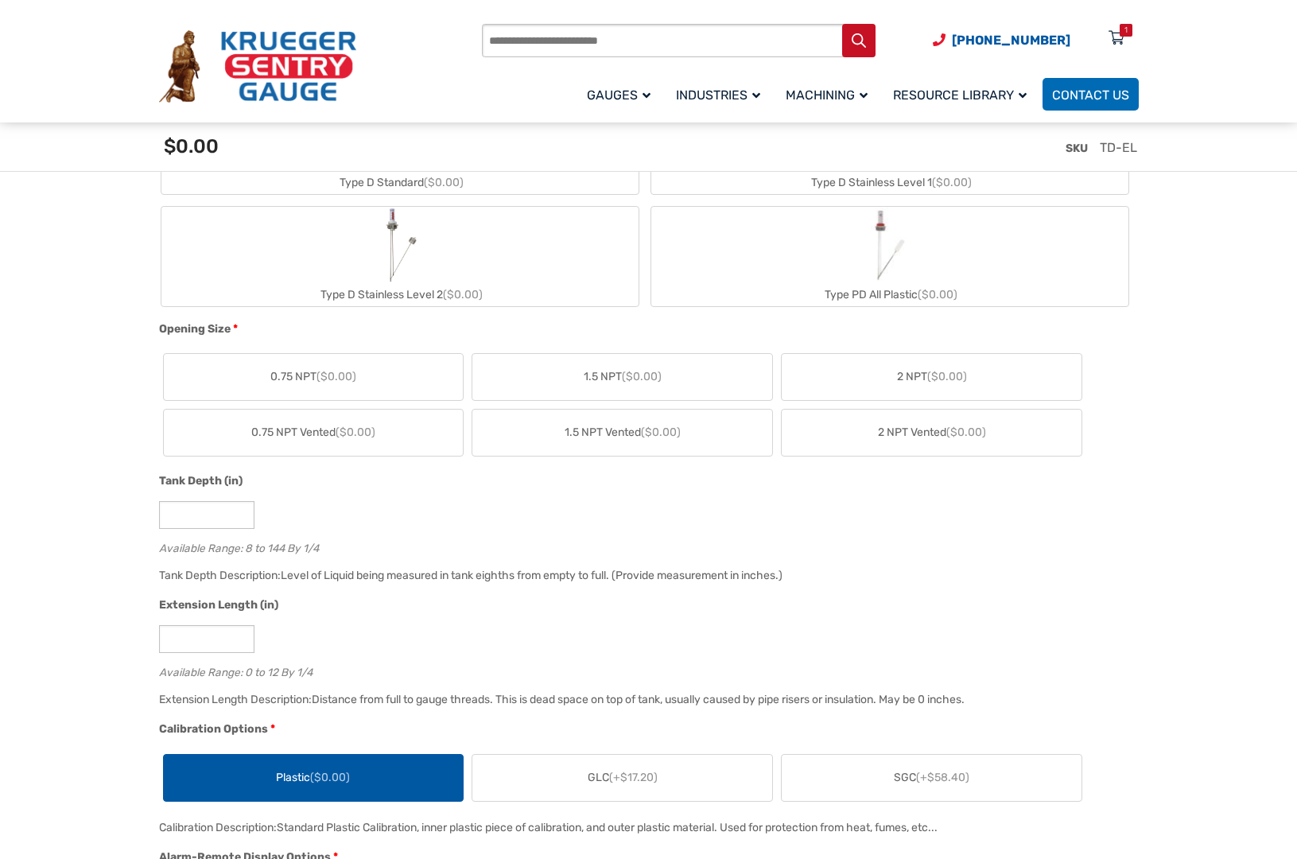
scroll to position [596, 0]
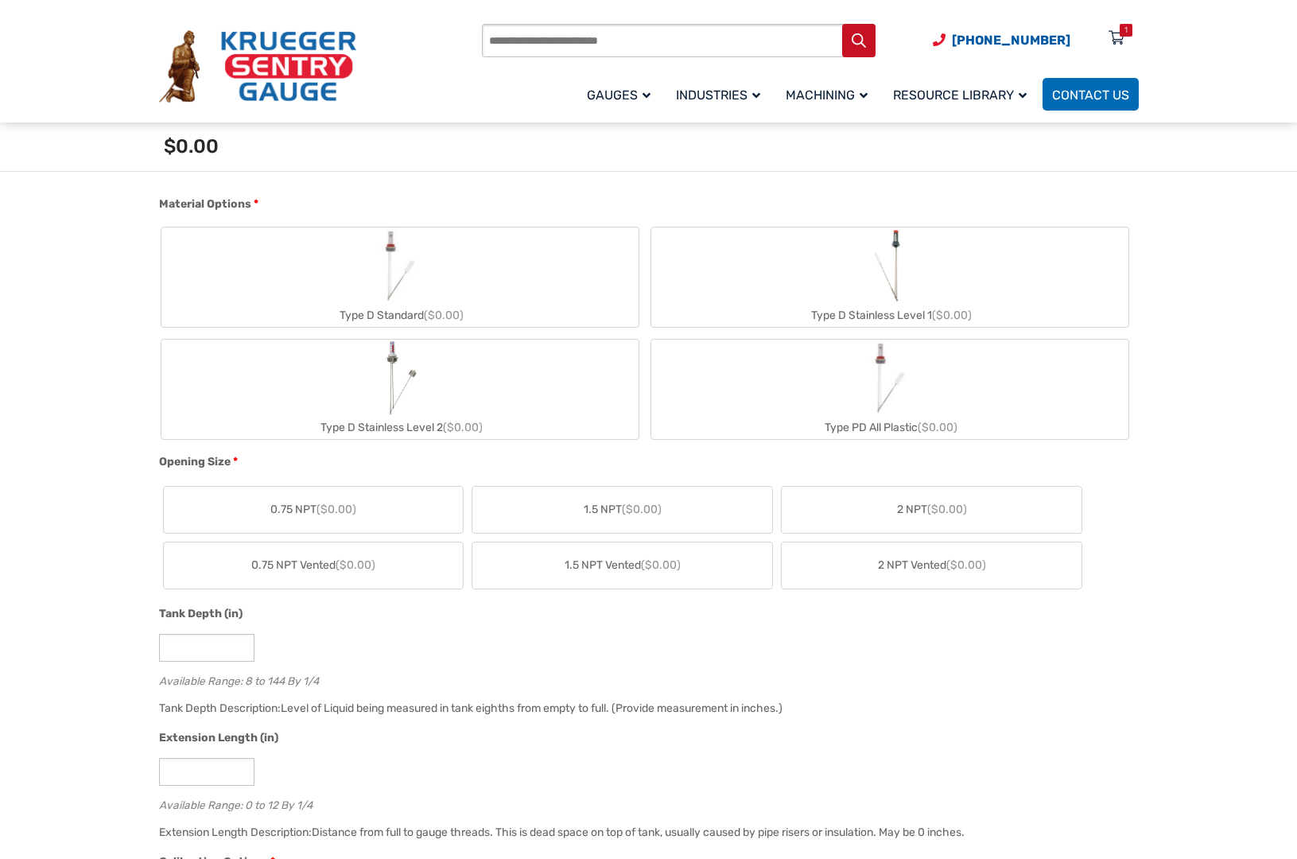
click at [453, 390] on label "Type D Stainless Level 2 ($0.00)" at bounding box center [399, 389] width 477 height 99
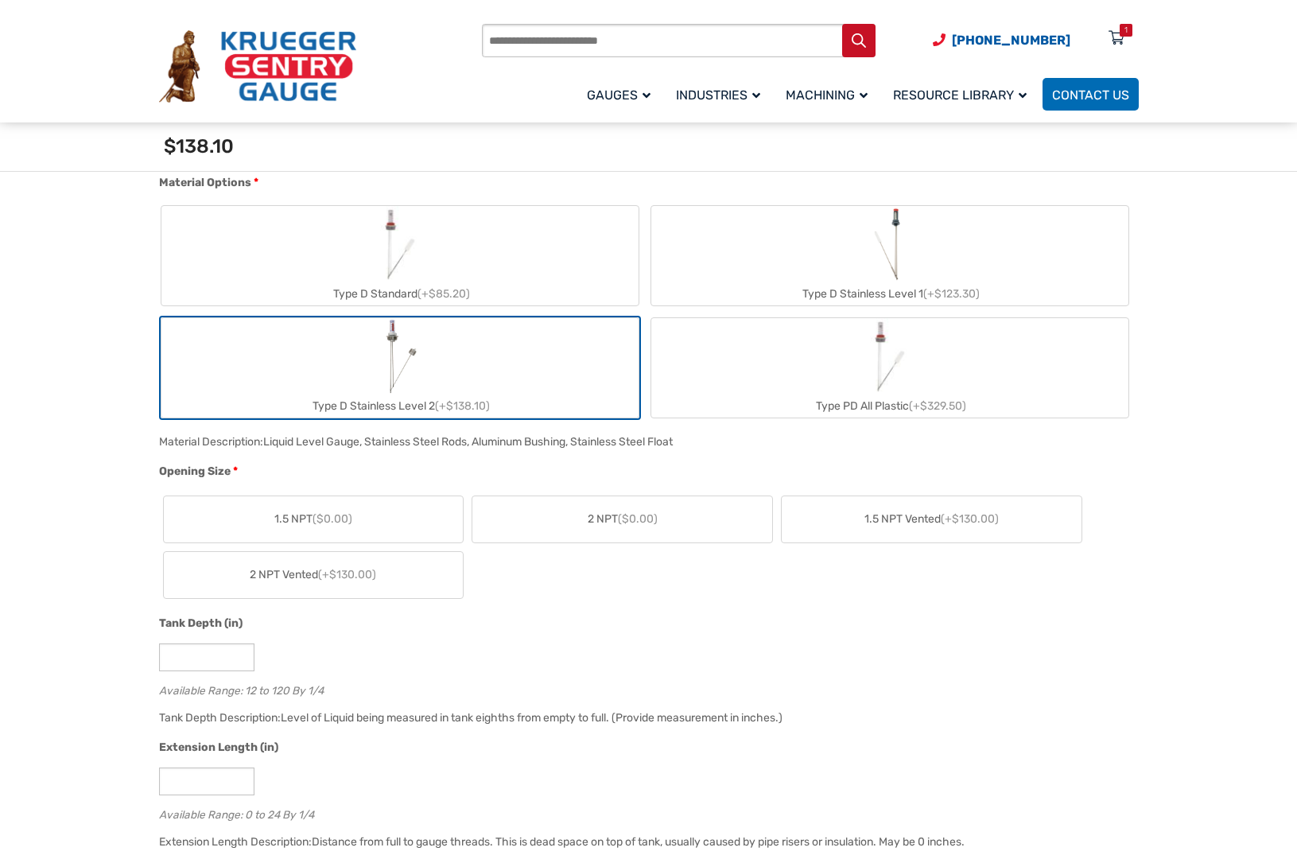
scroll to position [729, 0]
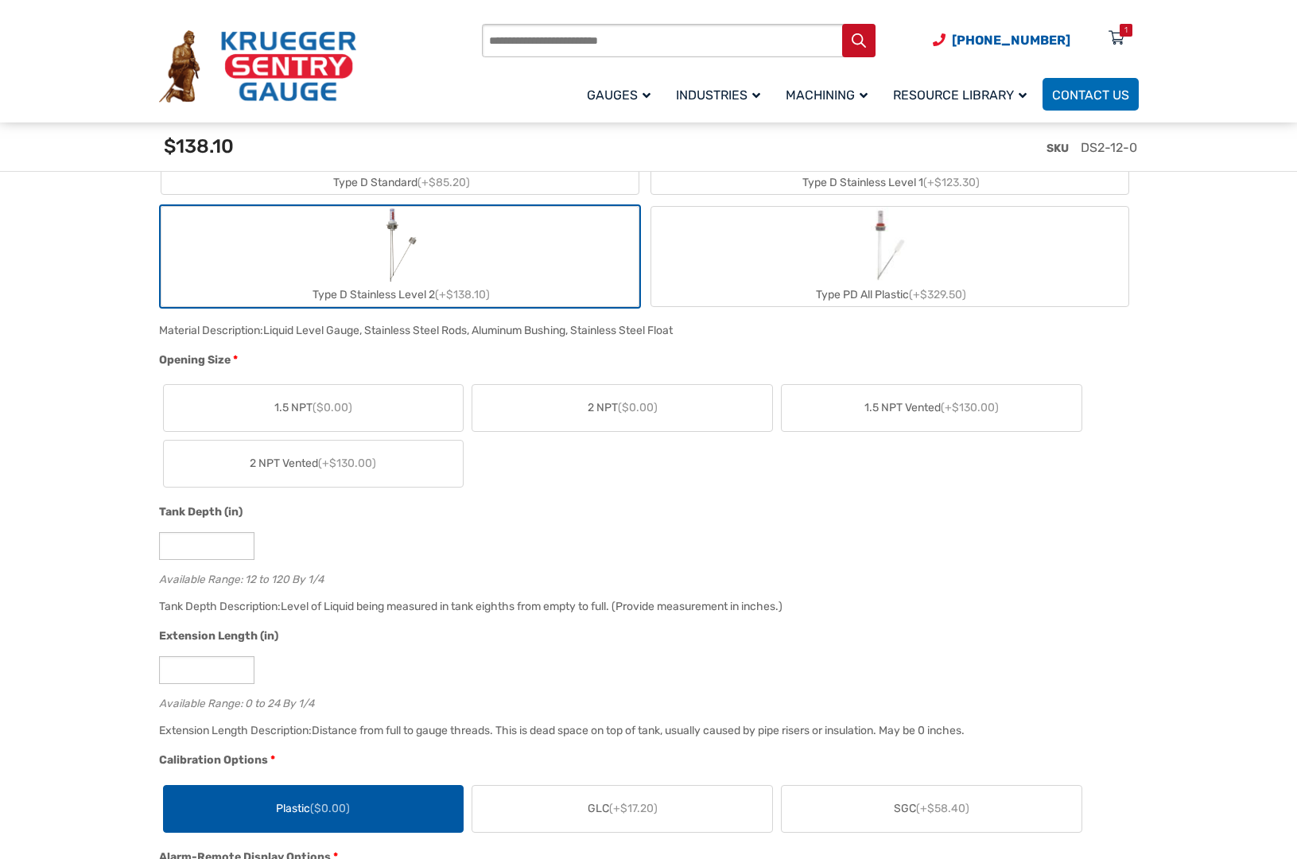
click at [620, 406] on span "($0.00)" at bounding box center [638, 408] width 40 height 14
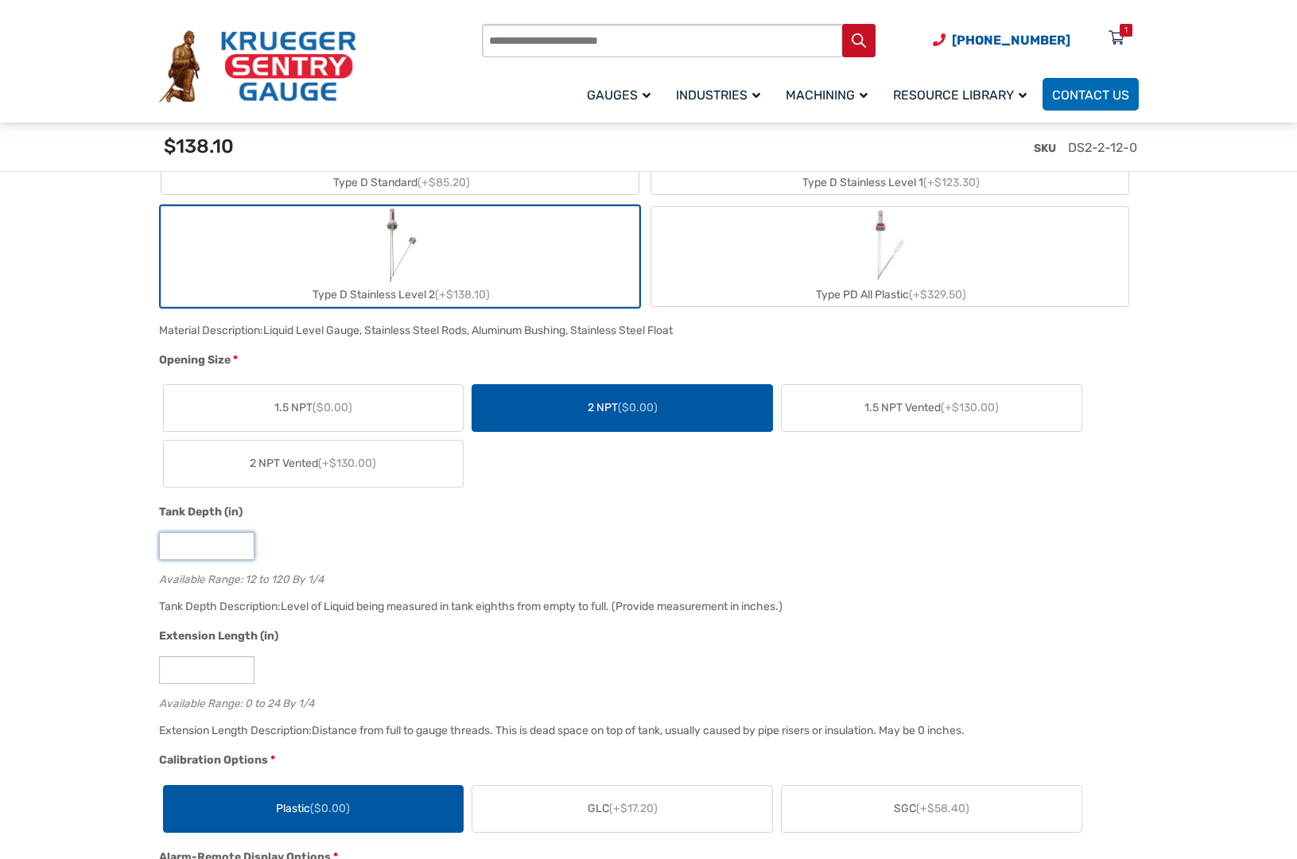
click at [196, 560] on input "**" at bounding box center [206, 546] width 95 height 28
type input "*"
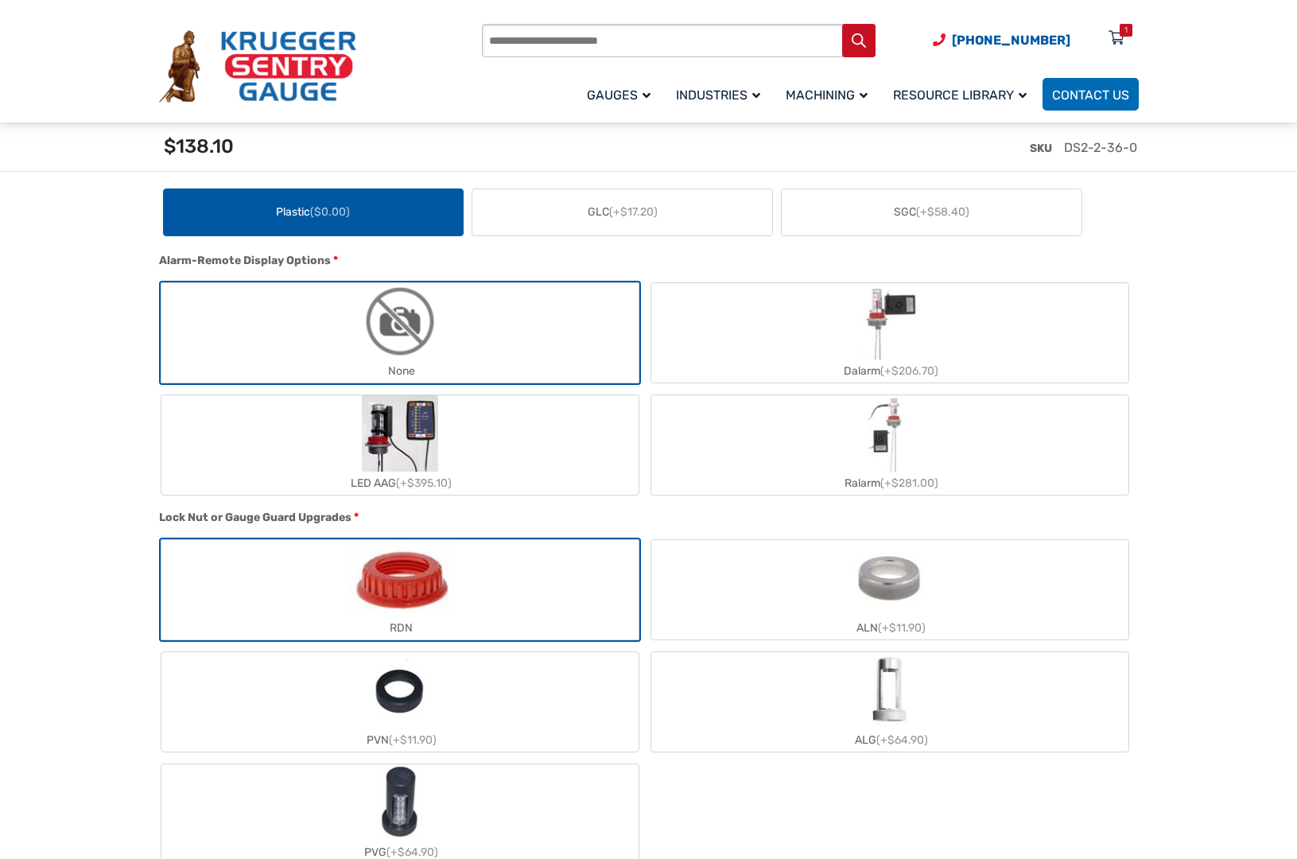
scroll to position [1391, 0]
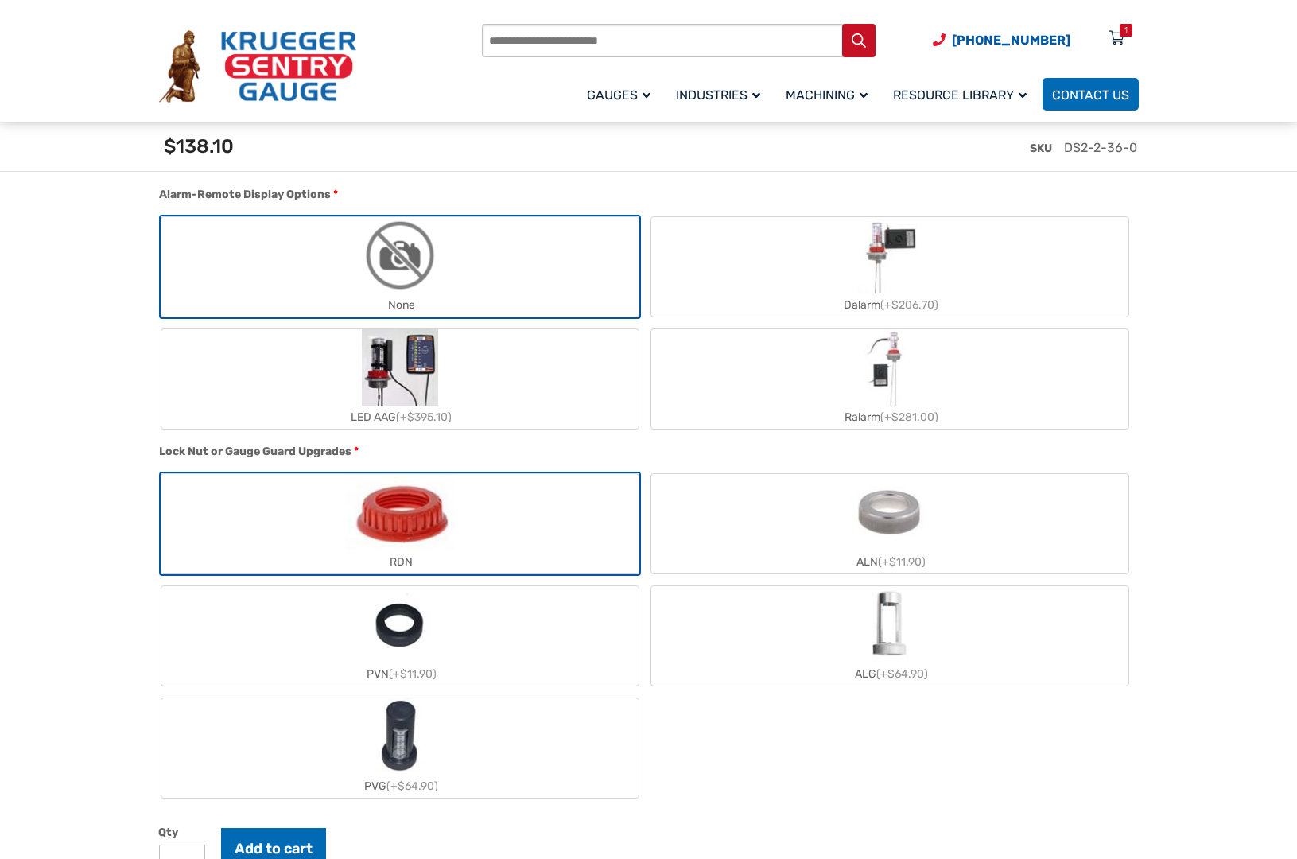
type input "**"
click at [747, 523] on label "ALN (+$11.90)" at bounding box center [889, 523] width 477 height 99
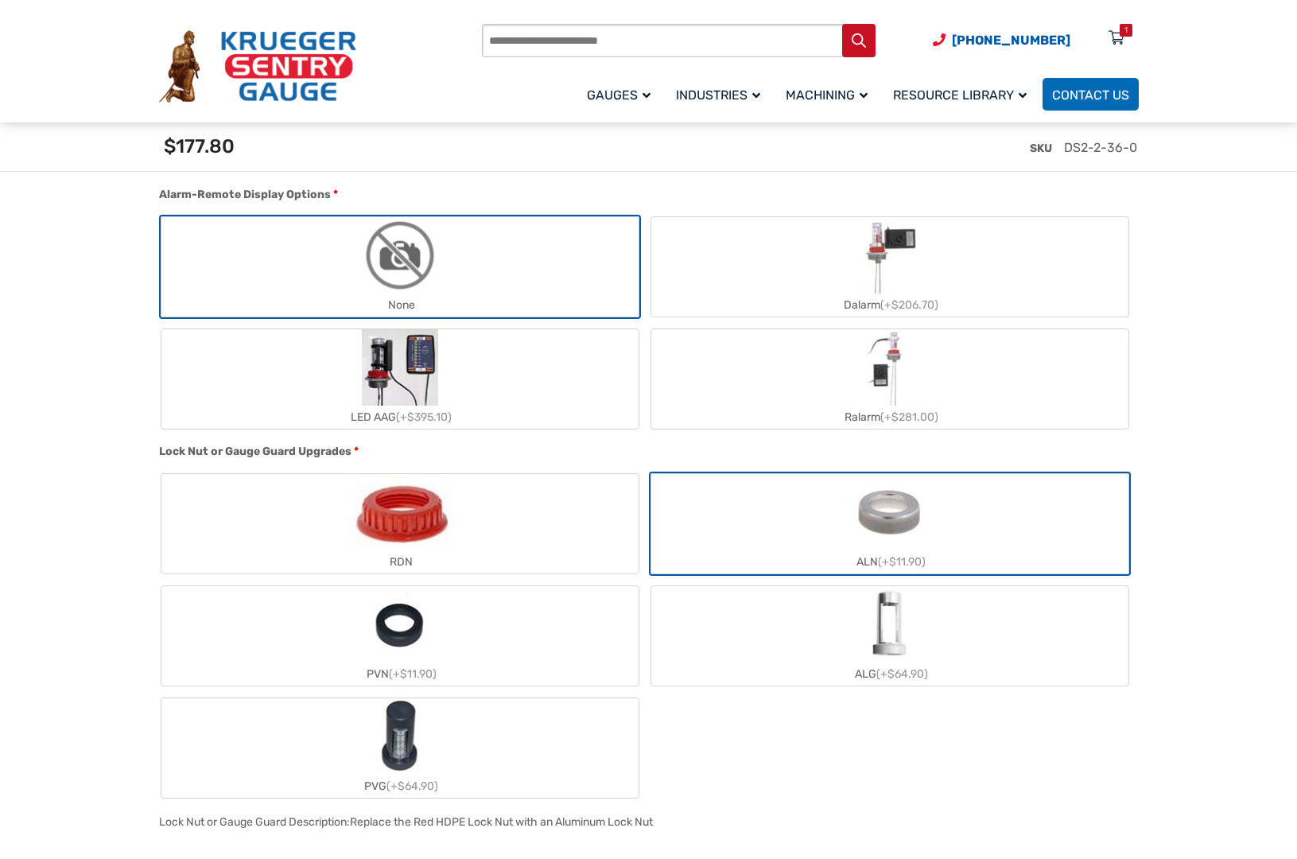
scroll to position [1656, 0]
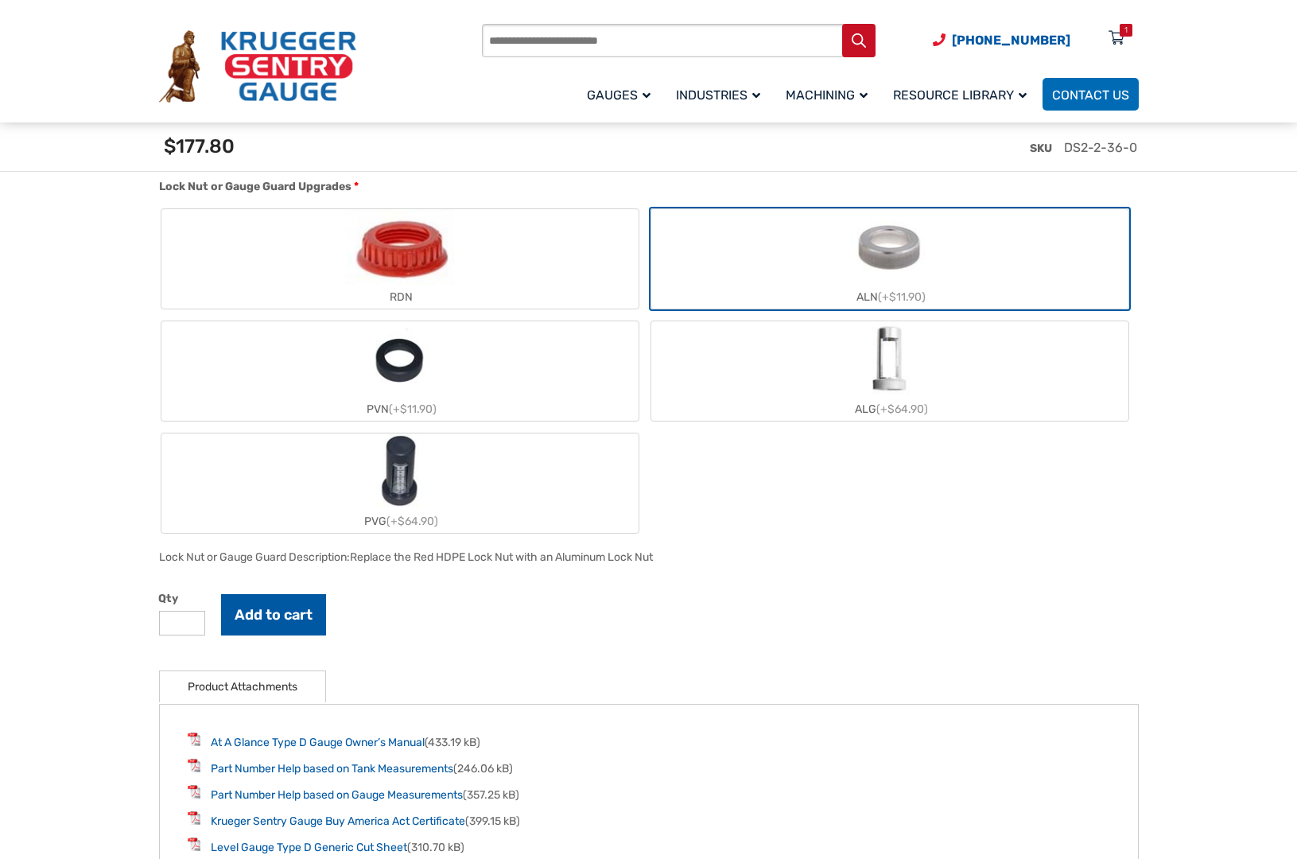
click at [266, 615] on button "Add to cart" at bounding box center [273, 614] width 105 height 41
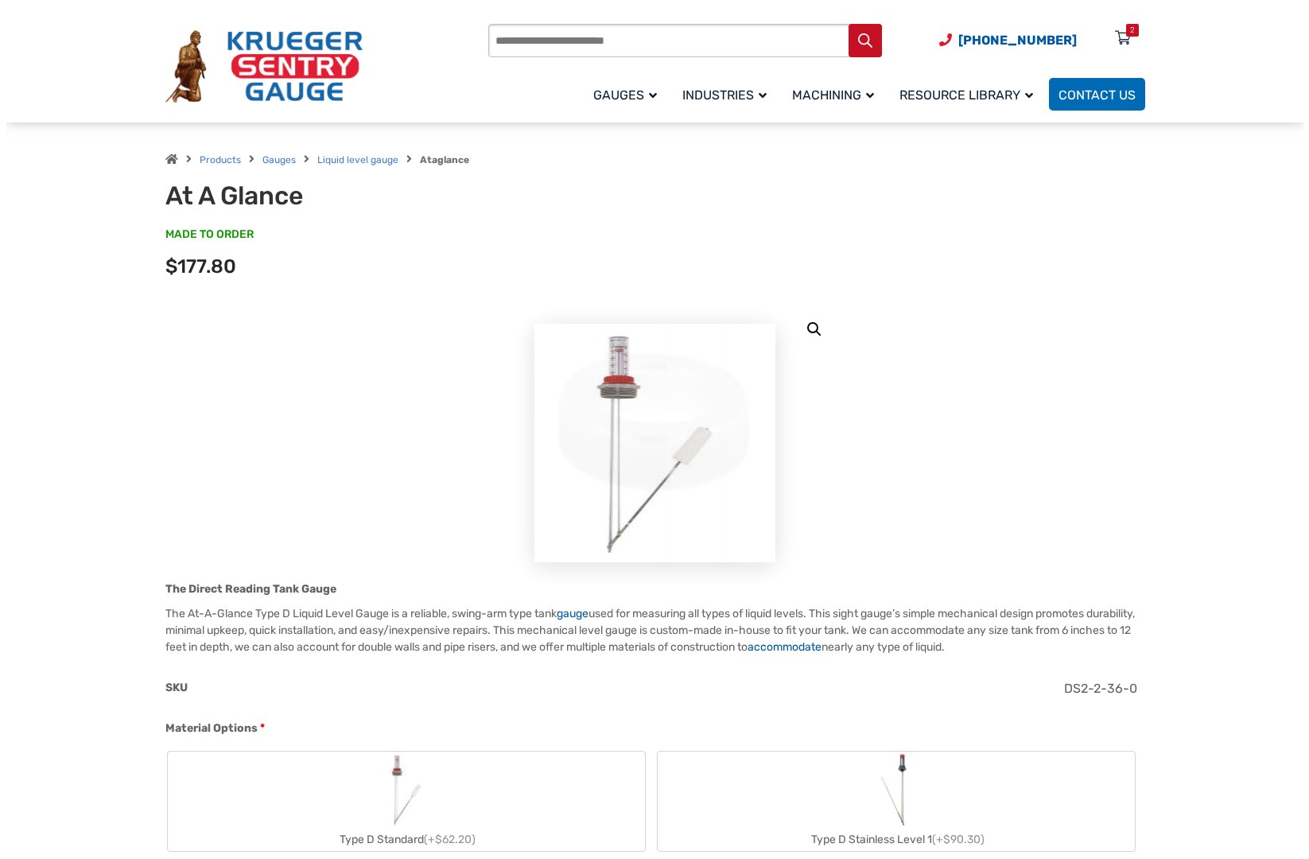
scroll to position [0, 0]
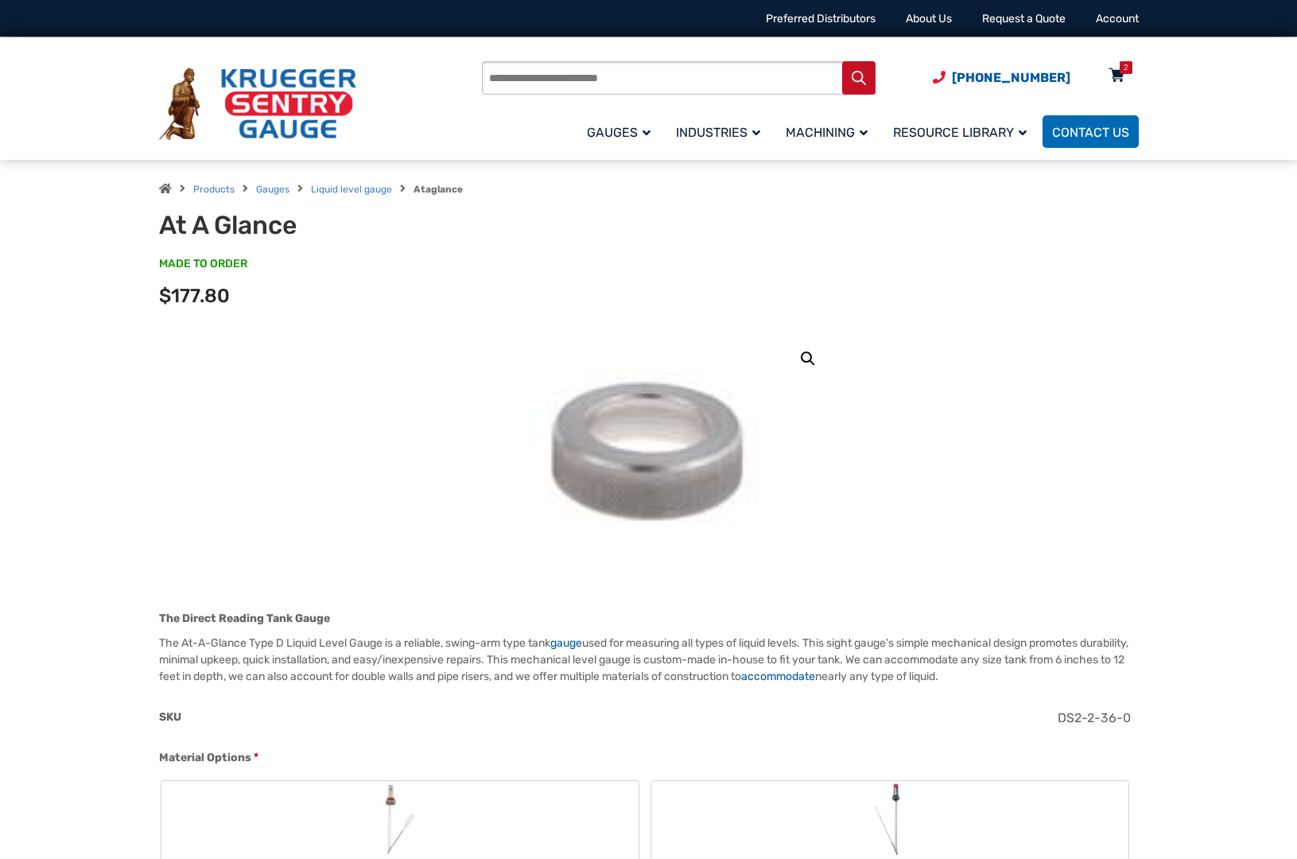
click at [1126, 72] on div "2" at bounding box center [1125, 67] width 5 height 13
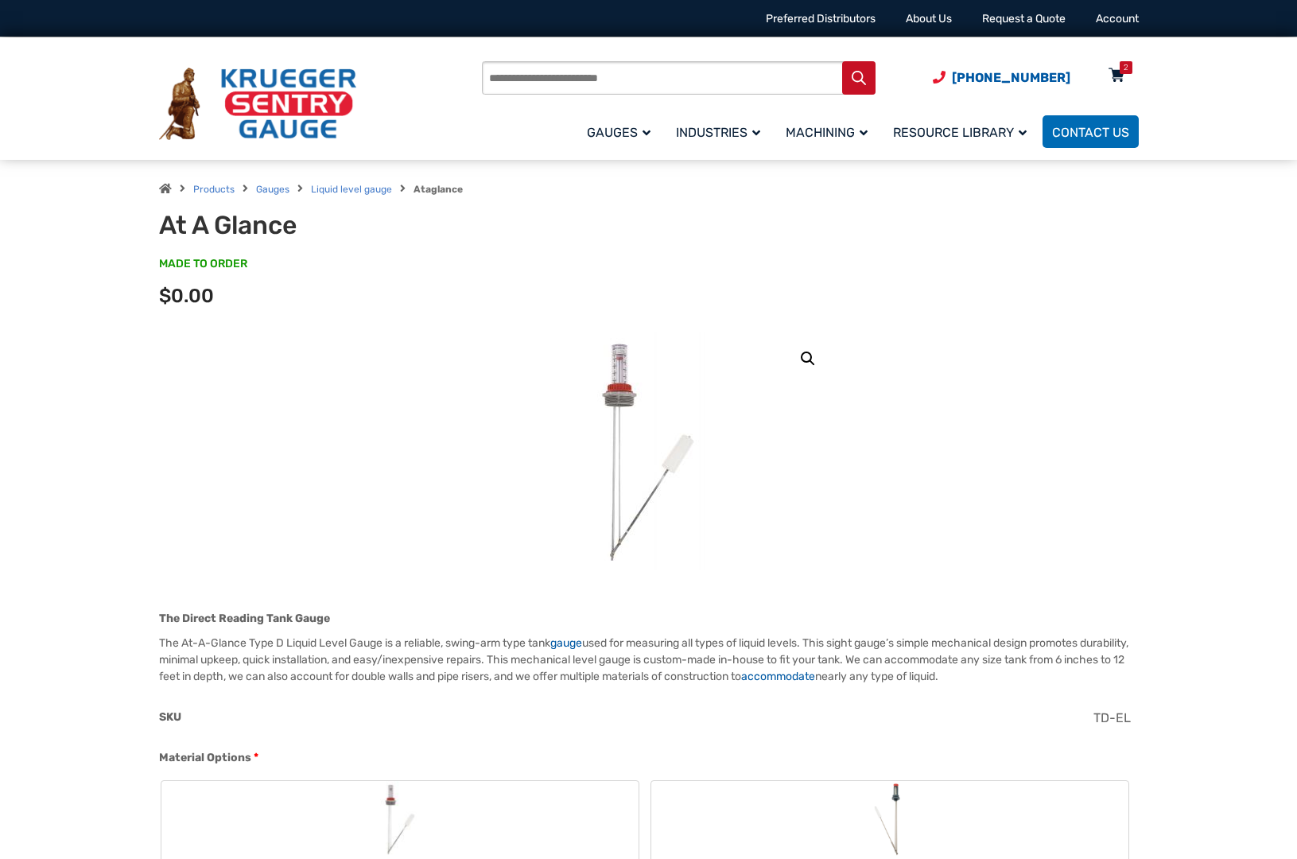
click at [1116, 65] on icon at bounding box center [1116, 76] width 16 height 25
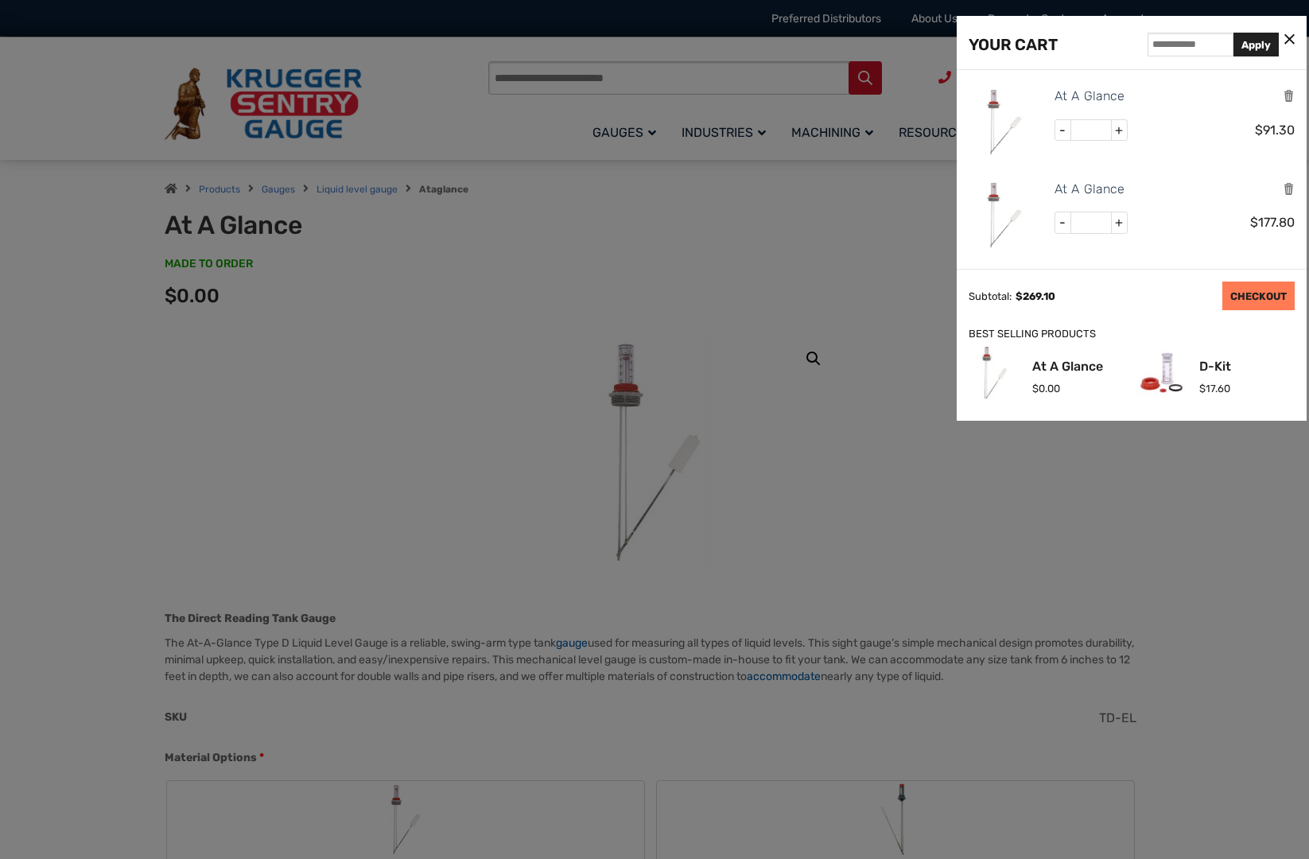
click at [1242, 305] on link "CHECKOUT" at bounding box center [1258, 295] width 72 height 29
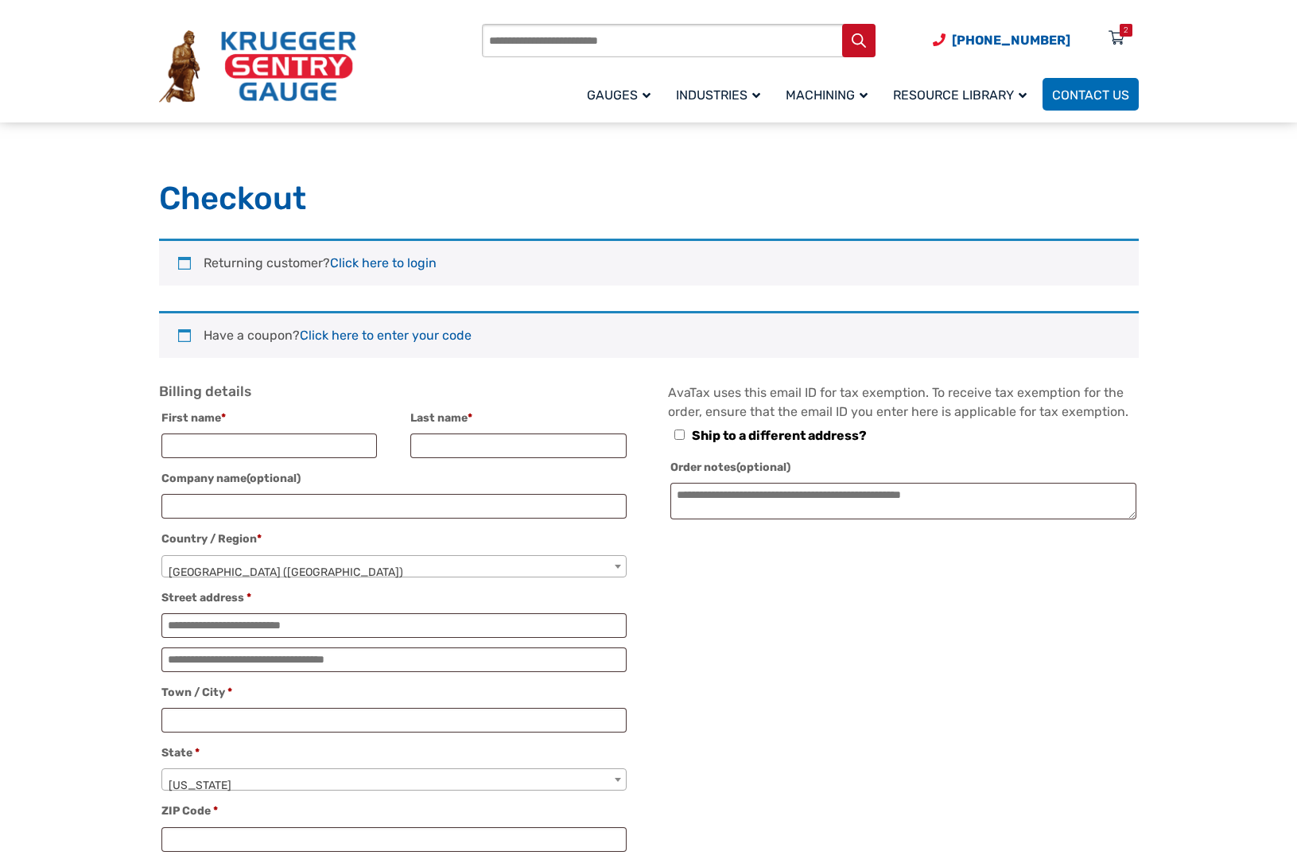
select select "**"
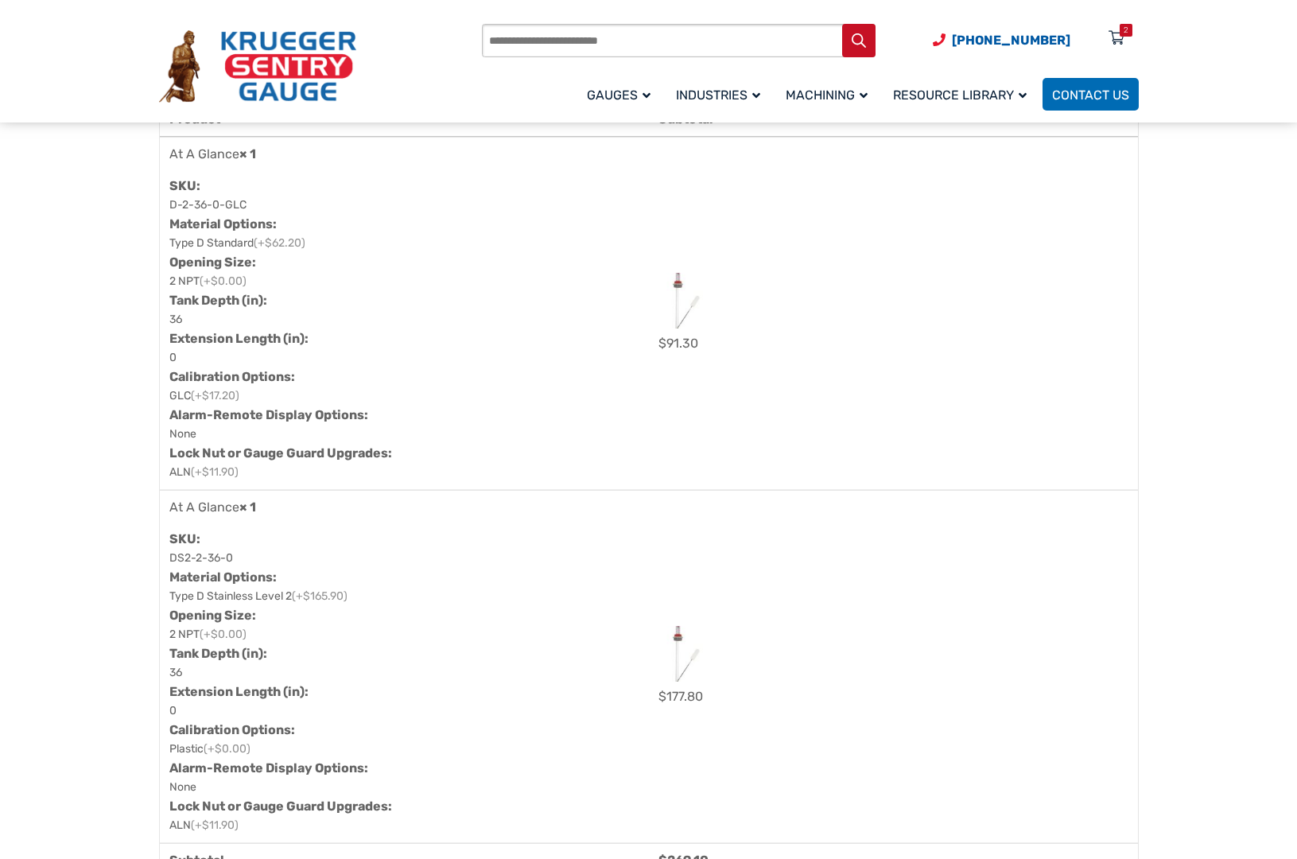
scroll to position [861, 0]
